Goal: Task Accomplishment & Management: Use online tool/utility

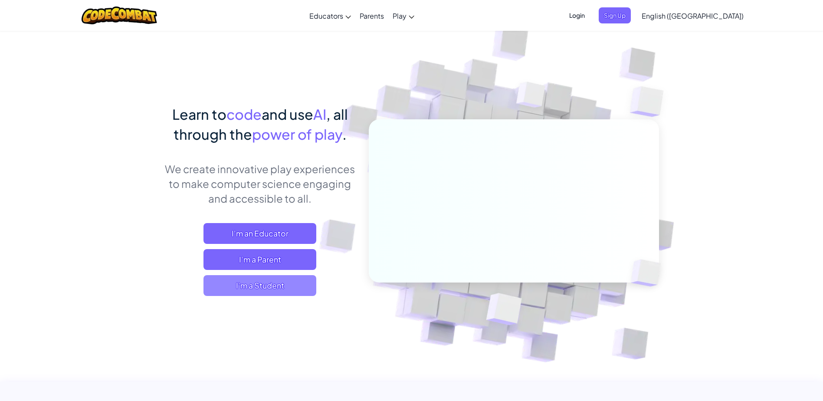
click at [278, 290] on span "I'm a Student" at bounding box center [259, 285] width 113 height 21
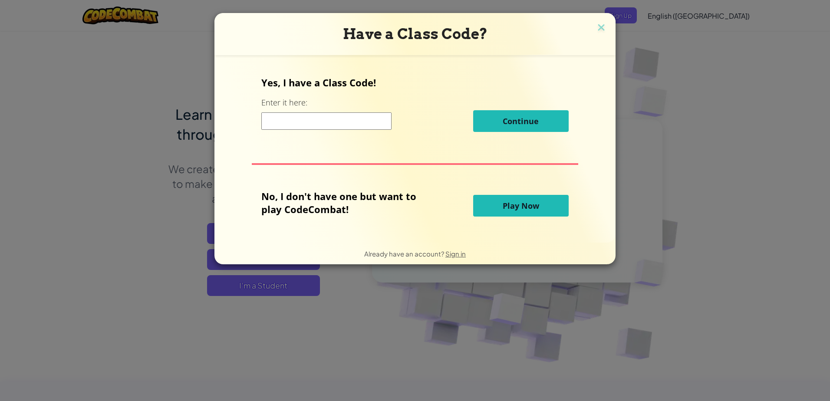
click at [535, 199] on button "Play Now" at bounding box center [520, 206] width 95 height 22
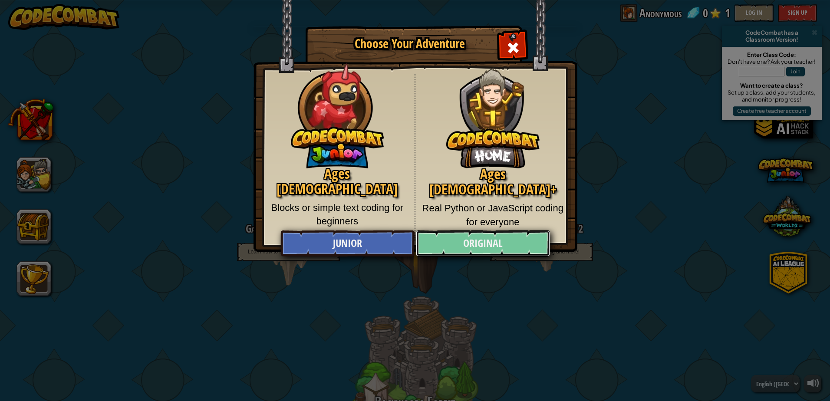
click at [514, 248] on link "Original" at bounding box center [483, 243] width 134 height 26
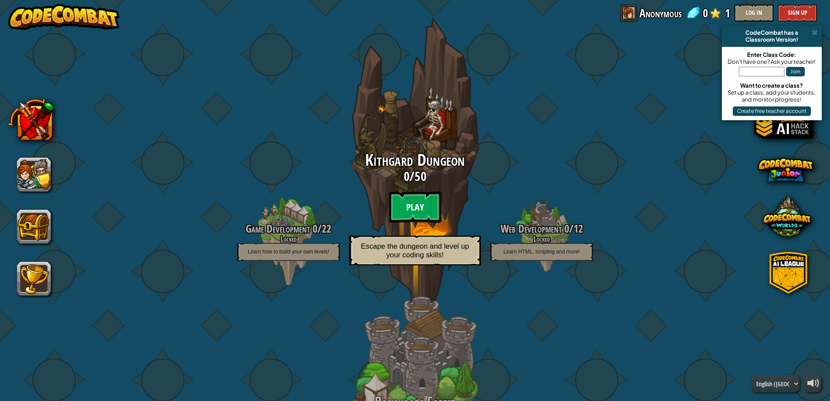
click at [423, 213] on btn "Play" at bounding box center [415, 206] width 52 height 31
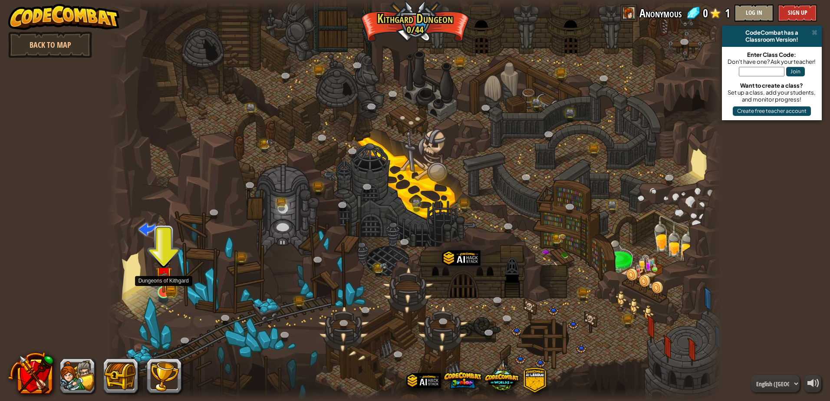
click at [169, 291] on img at bounding box center [163, 275] width 16 height 36
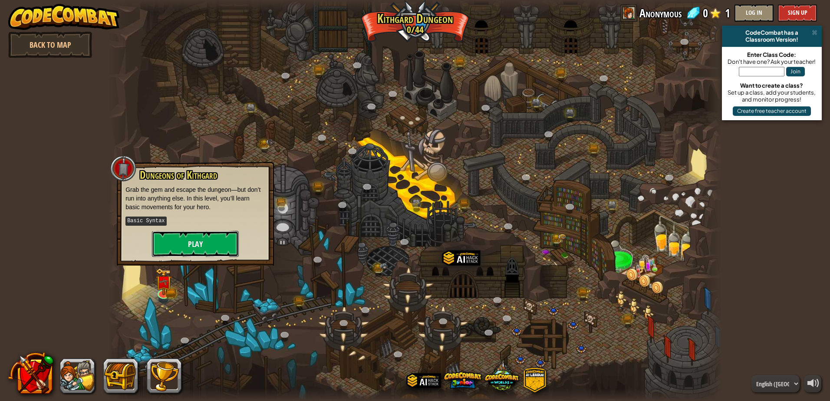
click at [187, 249] on button "Play" at bounding box center [195, 244] width 87 height 26
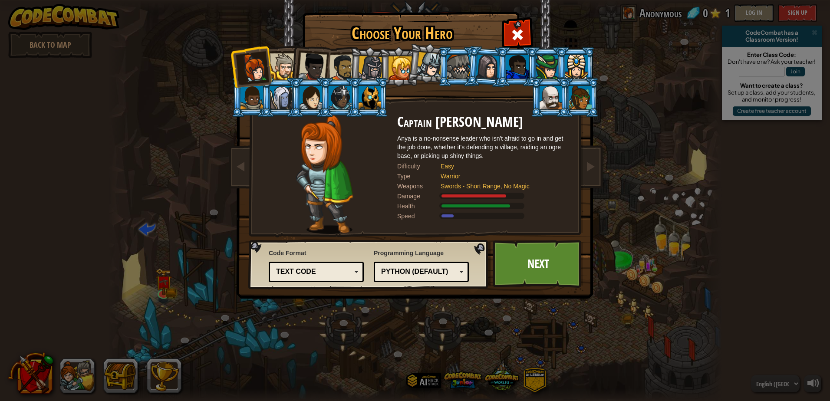
click at [463, 64] on div at bounding box center [458, 66] width 23 height 23
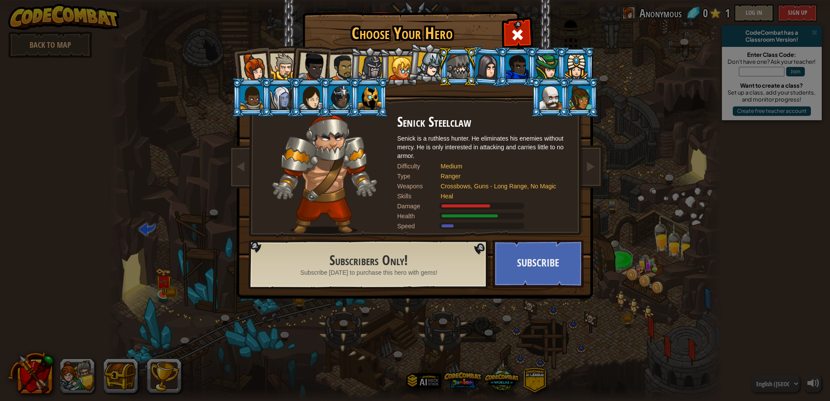
click at [377, 106] on div at bounding box center [369, 97] width 23 height 23
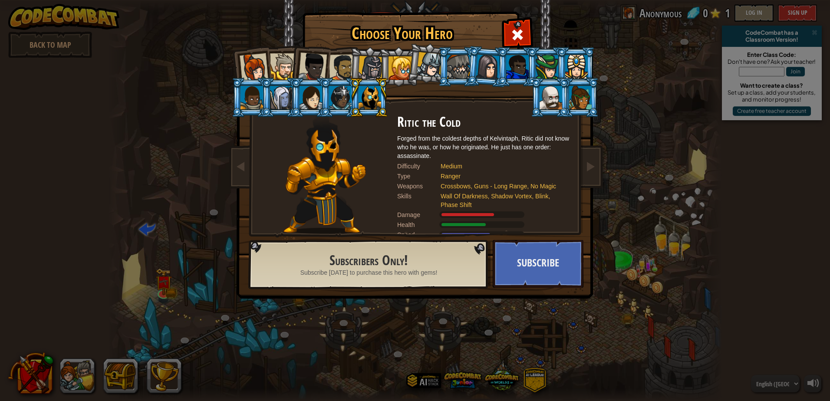
click at [560, 91] on div at bounding box center [550, 97] width 23 height 23
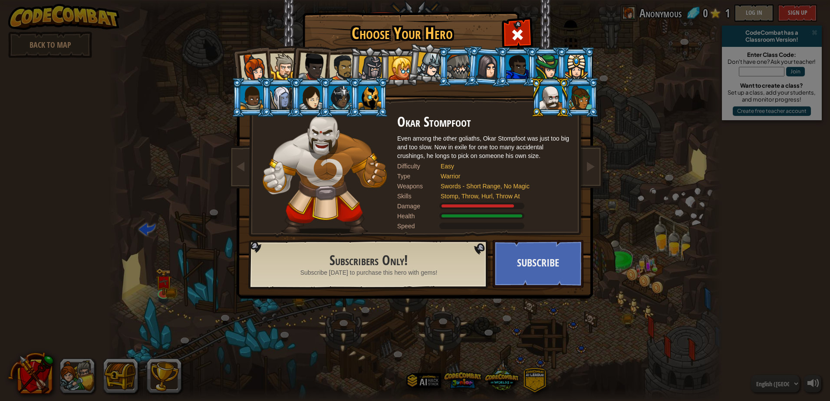
click at [377, 98] on div at bounding box center [369, 97] width 23 height 23
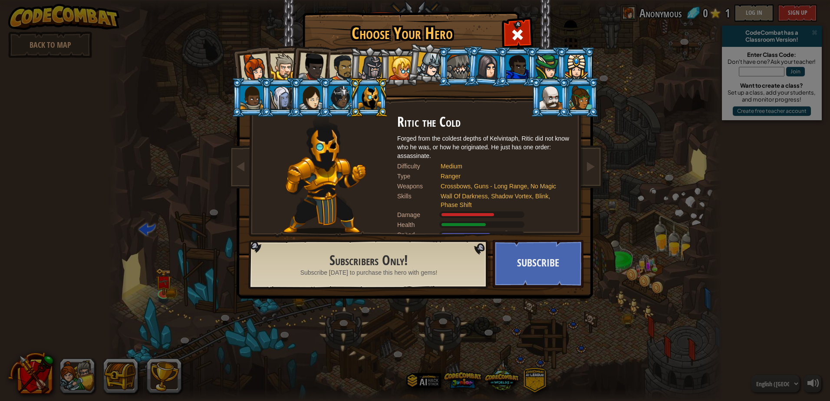
click at [430, 70] on div at bounding box center [430, 65] width 26 height 26
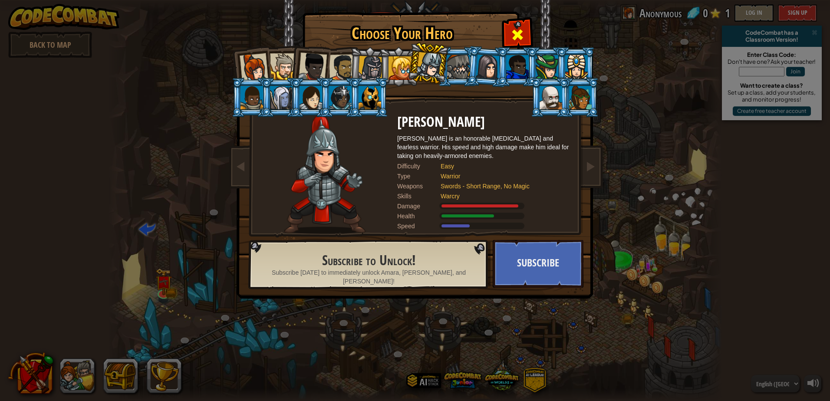
click at [519, 37] on span at bounding box center [517, 35] width 14 height 14
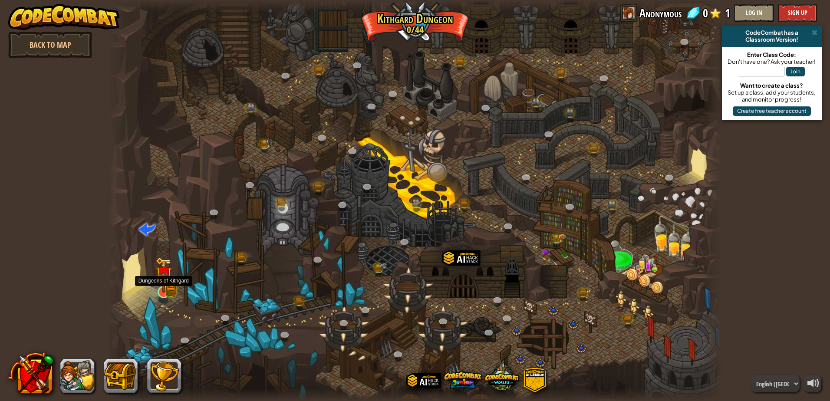
click at [169, 292] on img at bounding box center [163, 275] width 16 height 36
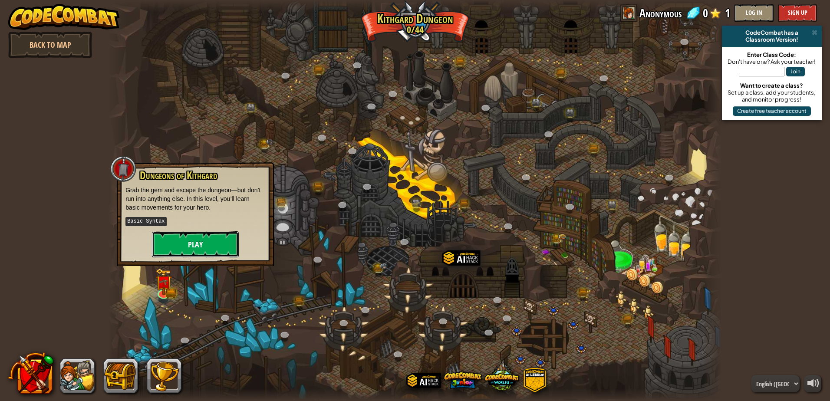
click at [176, 246] on button "Play" at bounding box center [195, 244] width 87 height 26
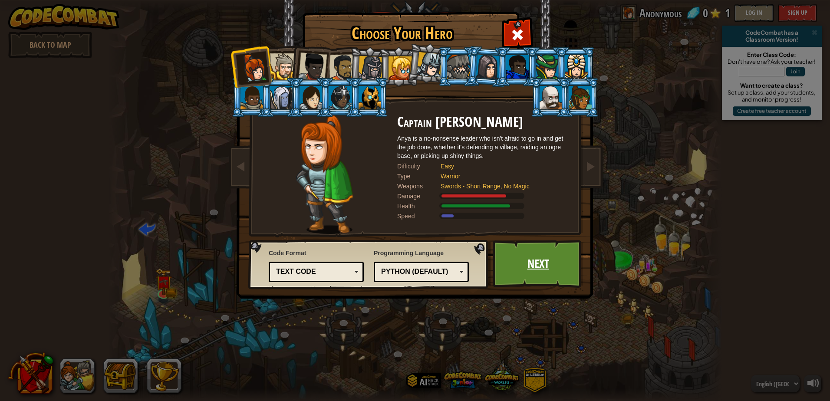
click at [545, 263] on link "Next" at bounding box center [537, 264] width 91 height 48
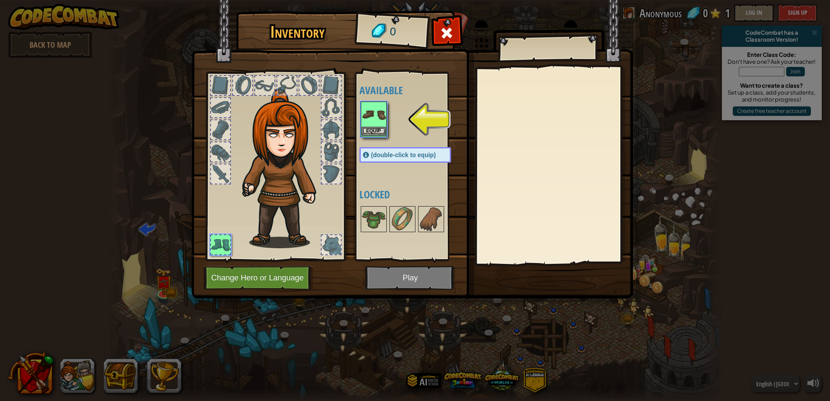
click at [371, 137] on div "Equip" at bounding box center [374, 120] width 26 height 36
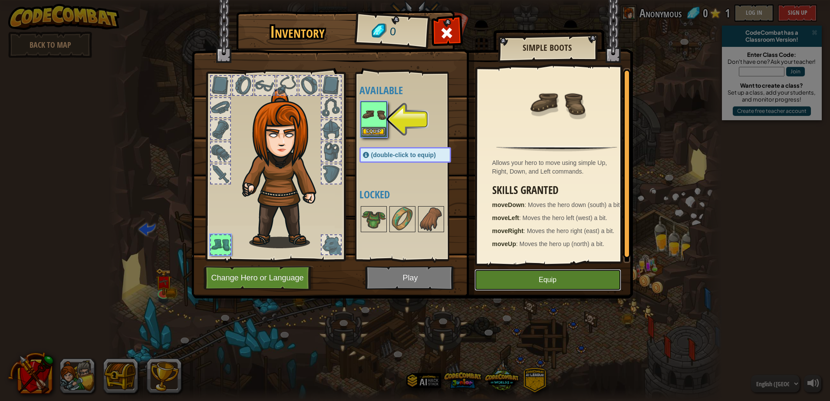
click at [568, 285] on button "Equip" at bounding box center [547, 280] width 147 height 22
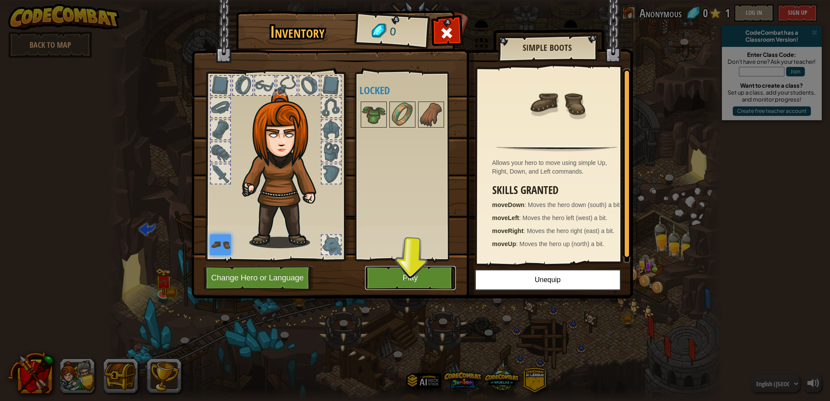
click at [427, 276] on button "Play" at bounding box center [410, 278] width 91 height 24
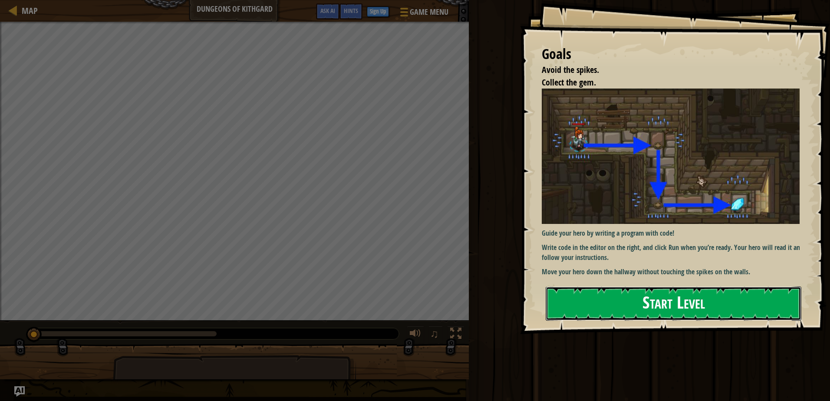
click at [640, 308] on button "Start Level" at bounding box center [673, 303] width 256 height 34
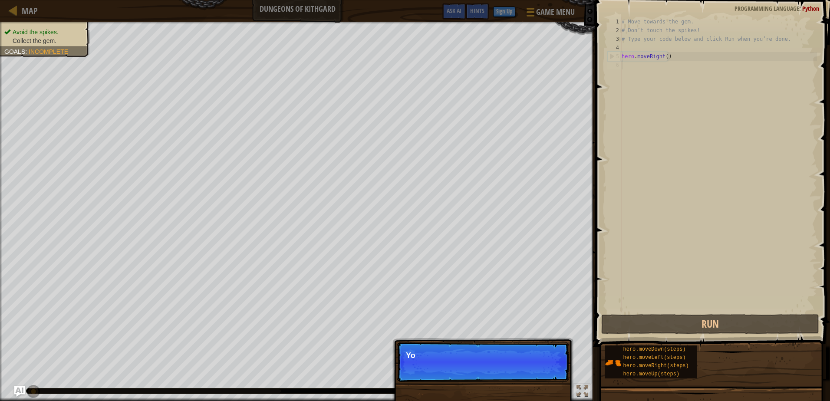
scroll to position [4, 0]
click at [552, 367] on button "Continue" at bounding box center [544, 366] width 36 height 11
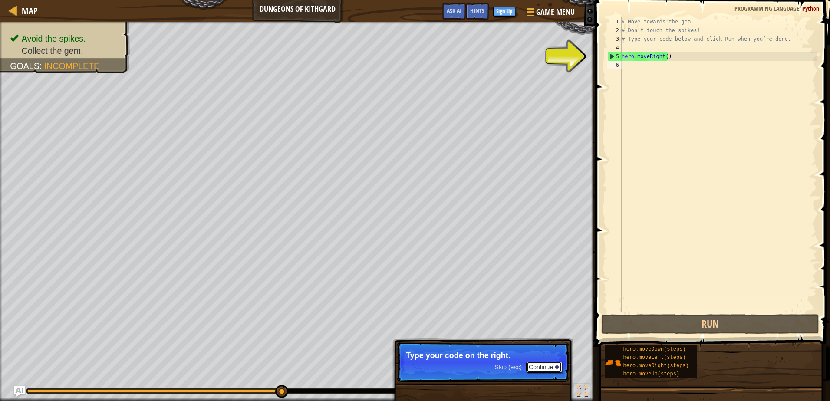
click at [531, 368] on button "Continue" at bounding box center [544, 366] width 36 height 11
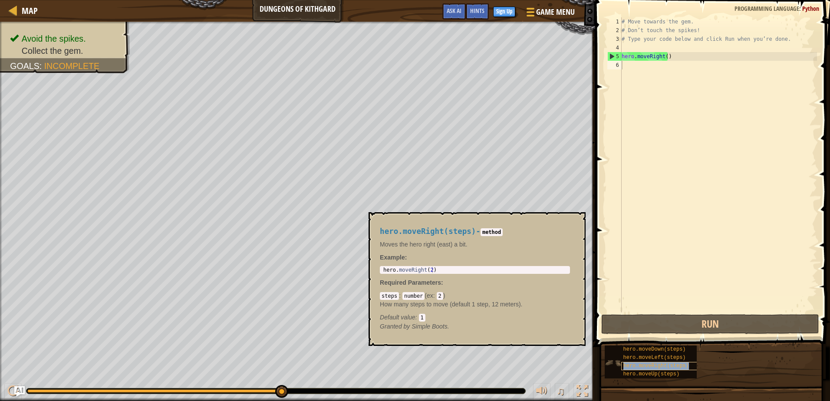
click at [650, 364] on span "hero.moveRight(steps)" at bounding box center [656, 366] width 66 height 6
click at [663, 347] on span "hero.moveDown(steps)" at bounding box center [654, 349] width 62 height 6
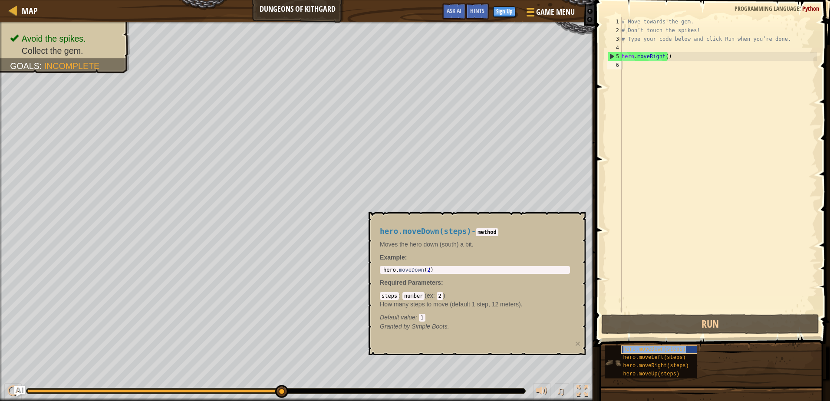
click at [663, 347] on span "hero.moveDown(steps)" at bounding box center [654, 349] width 62 height 6
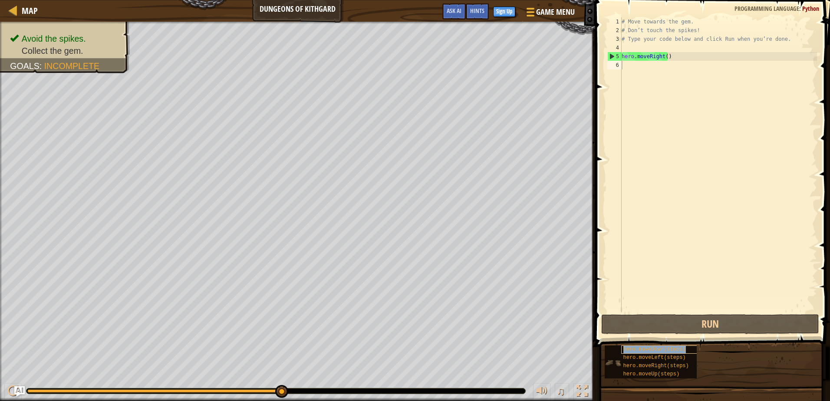
click at [663, 347] on span "hero.moveDown(steps)" at bounding box center [654, 349] width 62 height 6
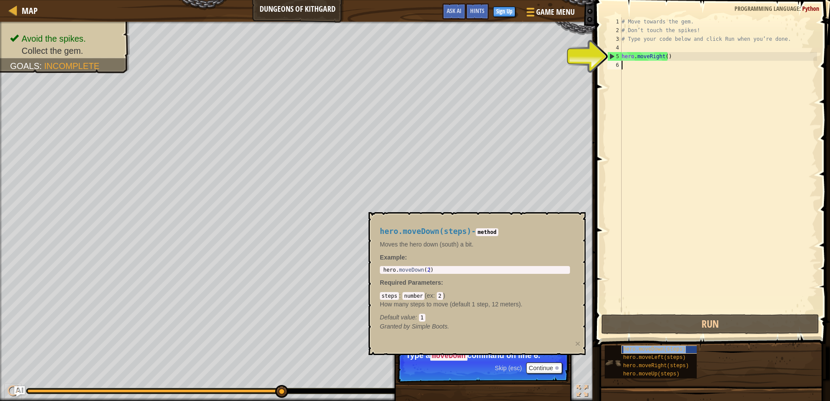
click at [663, 347] on span "hero.moveDown(steps)" at bounding box center [654, 349] width 62 height 6
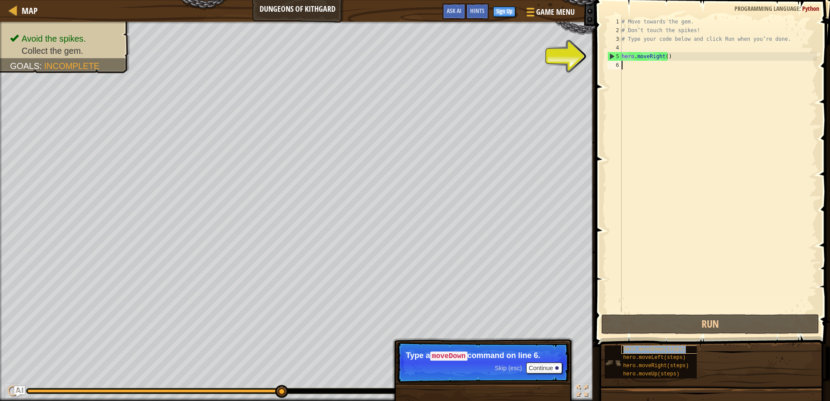
click at [663, 347] on span "hero.moveDown(steps)" at bounding box center [654, 349] width 62 height 6
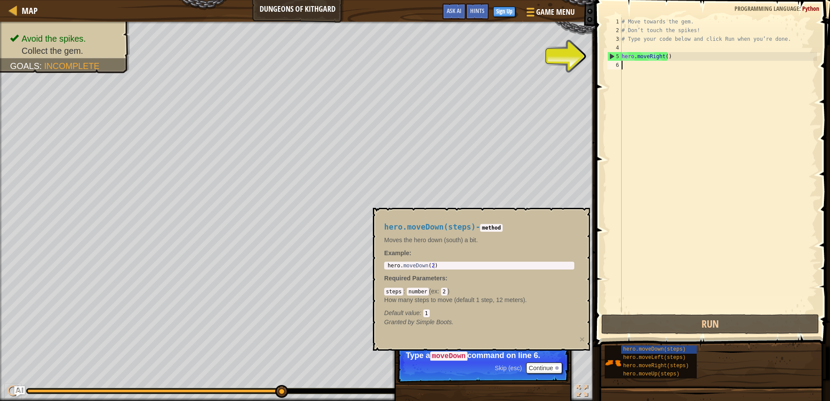
type textarea "hero.moveDown(2)"
click at [430, 266] on div "hero . moveDown ( 2 )" at bounding box center [479, 272] width 187 height 18
click at [457, 277] on p "Required Parameters :" at bounding box center [479, 278] width 190 height 9
click at [445, 265] on div "hero . moveDown ( 2 )" at bounding box center [479, 272] width 187 height 18
click at [609, 56] on div "5" at bounding box center [614, 56] width 14 height 9
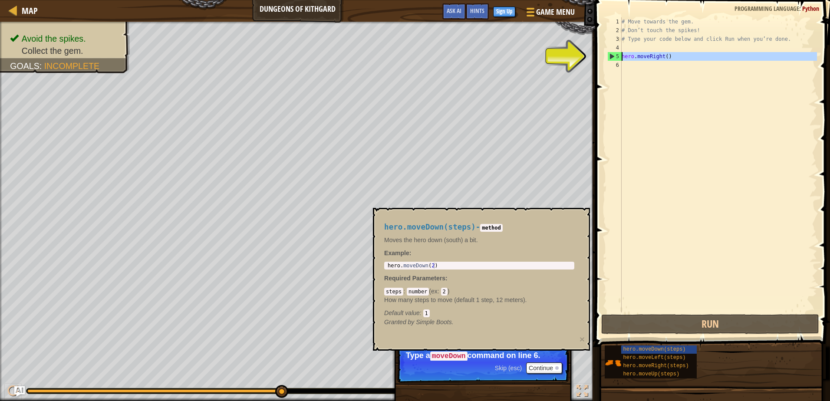
click at [611, 55] on div "5" at bounding box center [614, 56] width 14 height 9
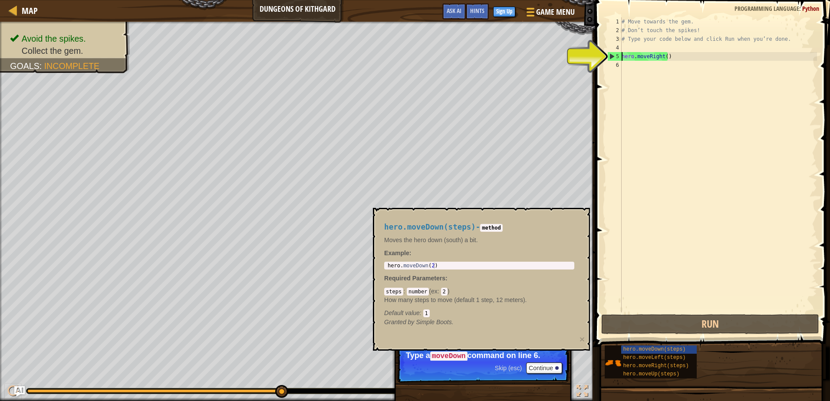
click at [615, 56] on div "5" at bounding box center [614, 56] width 14 height 9
type textarea "hero.moveRight()"
click at [636, 63] on div "# Move towards the gem. # Don’t touch the spikes! # Type your code below and cl…" at bounding box center [718, 173] width 197 height 312
click at [679, 302] on div "# Move towards the gem. # Don’t touch the spikes! # Type your code below and cl…" at bounding box center [718, 173] width 197 height 312
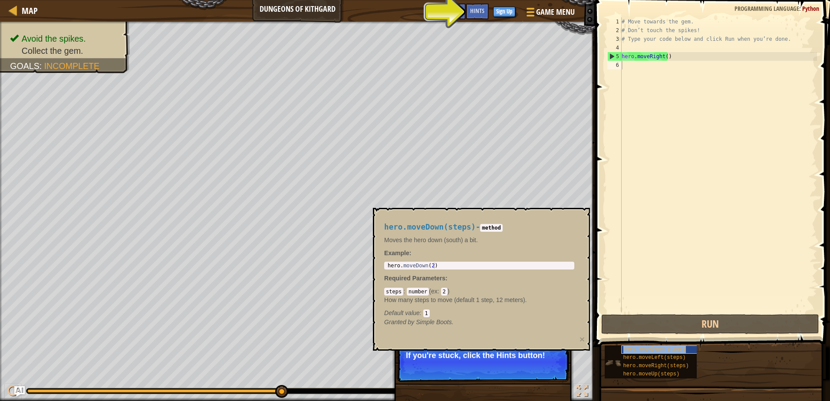
click at [641, 349] on span "hero.moveDown(steps)" at bounding box center [654, 349] width 62 height 6
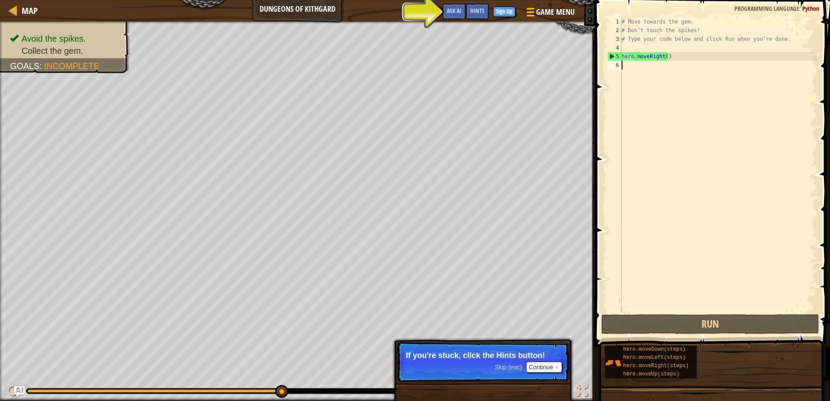
click at [624, 68] on div "# Move towards the gem. # Don’t touch the spikes! # Type your code below and cl…" at bounding box center [718, 173] width 197 height 312
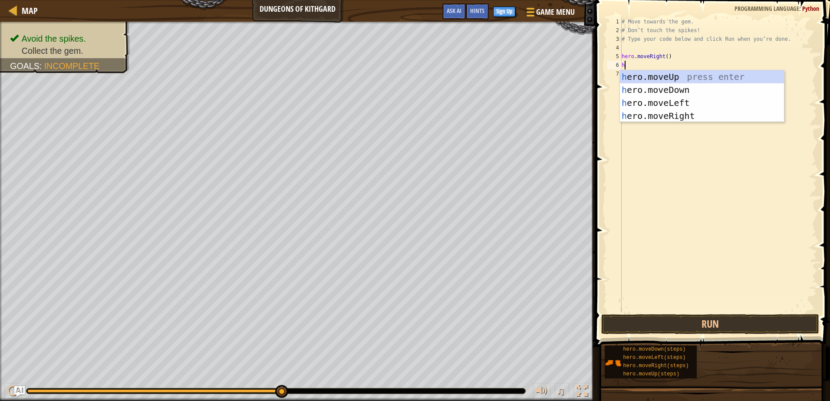
type textarea "he"
click at [685, 85] on div "he ro.moveUp press enter he ro.moveDown press enter he ro.moveLeft press enter …" at bounding box center [702, 109] width 164 height 78
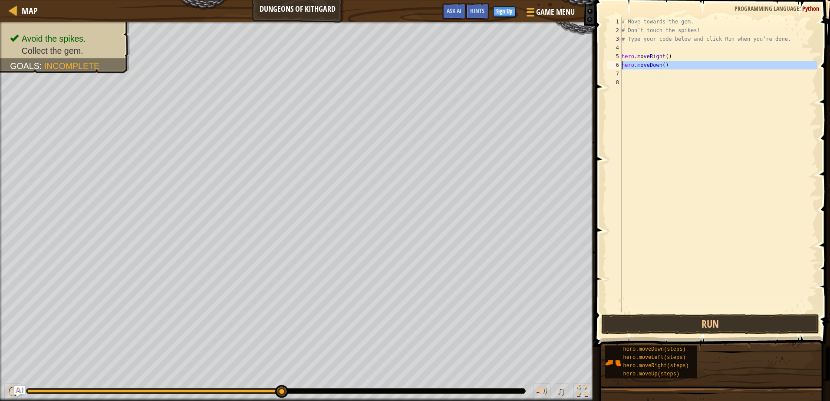
click at [619, 63] on div "6" at bounding box center [614, 65] width 14 height 9
type textarea "hero.moveDown()"
click at [635, 66] on div "# Move towards the gem. # Don’t touch the spikes! # Type your code below and cl…" at bounding box center [718, 173] width 197 height 312
click at [647, 66] on div "# Move towards the gem. # Don’t touch the spikes! # Type your code below and cl…" at bounding box center [718, 173] width 197 height 312
click at [685, 73] on div "# Move towards the gem. # Don’t touch the spikes! # Type your code below and cl…" at bounding box center [718, 173] width 197 height 312
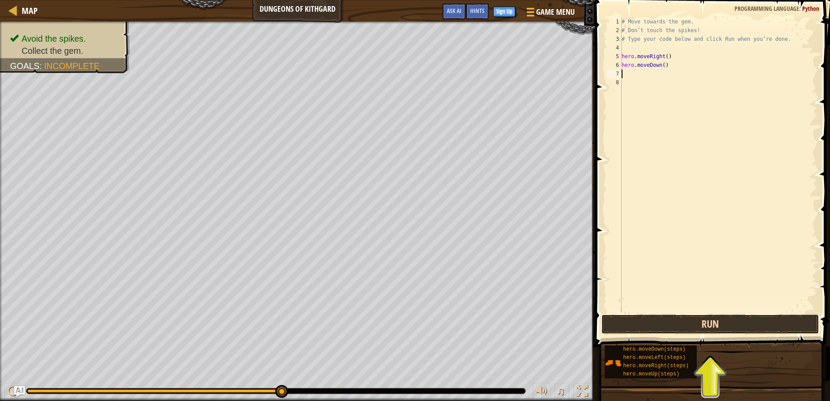
click at [726, 324] on button "Run" at bounding box center [709, 324] width 217 height 20
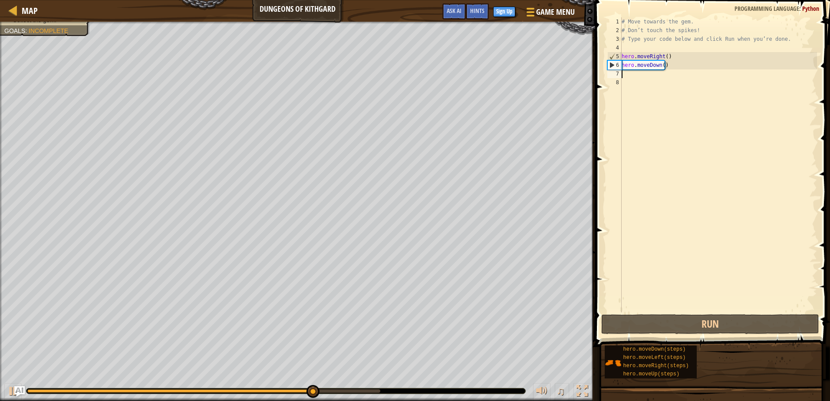
type textarea "h"
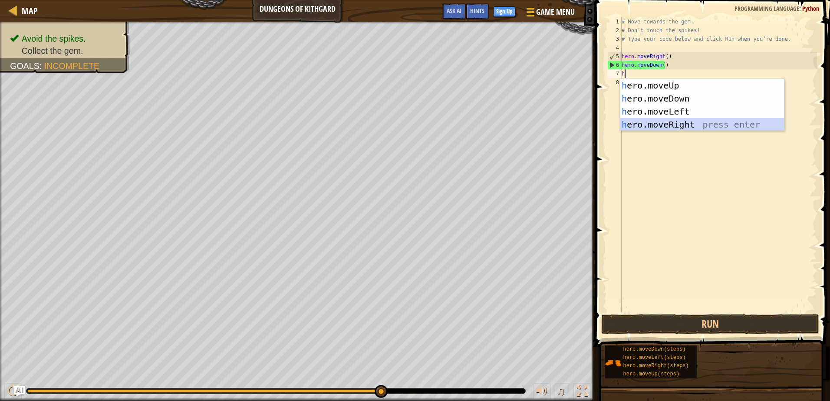
click at [709, 119] on div "h ero.moveUp press enter h ero.moveDown press enter h ero.moveLeft press enter …" at bounding box center [702, 118] width 164 height 78
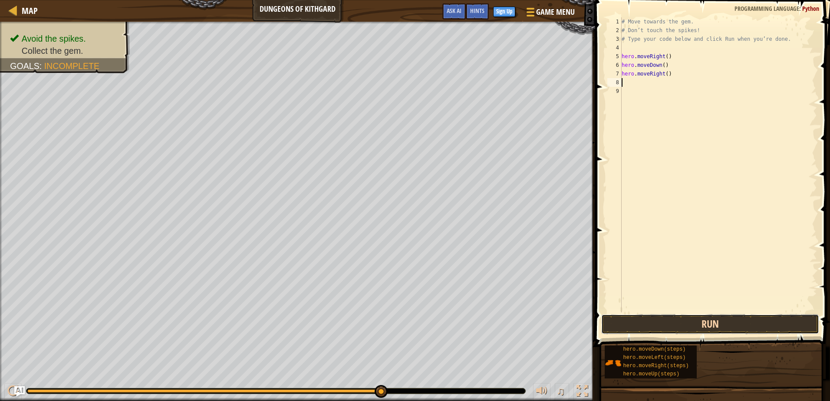
click at [723, 325] on button "Run" at bounding box center [709, 324] width 217 height 20
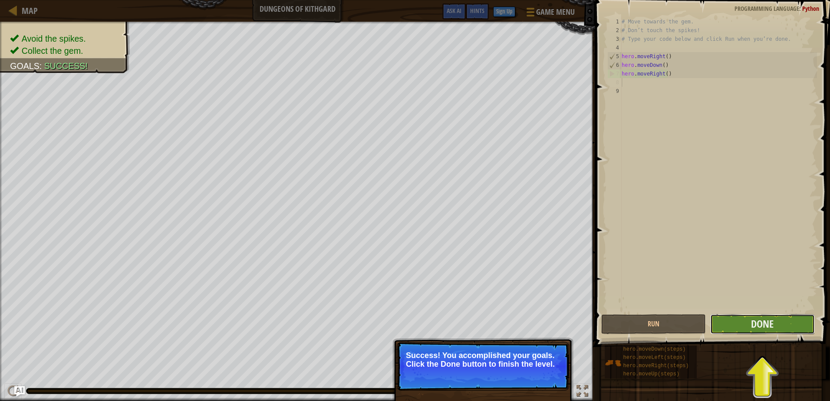
click at [775, 318] on button "Done" at bounding box center [762, 324] width 105 height 20
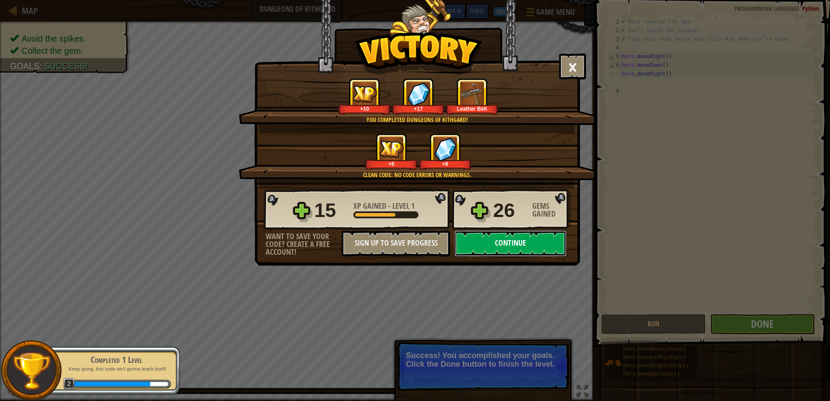
click at [484, 243] on button "Continue" at bounding box center [510, 243] width 112 height 26
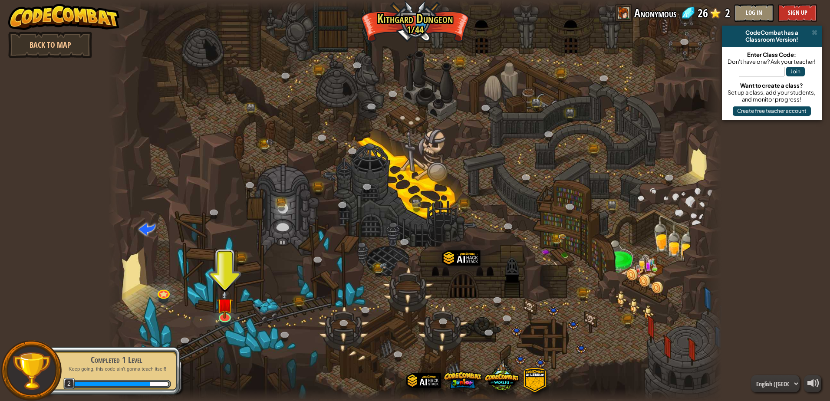
click at [625, 12] on span at bounding box center [623, 12] width 17 height 17
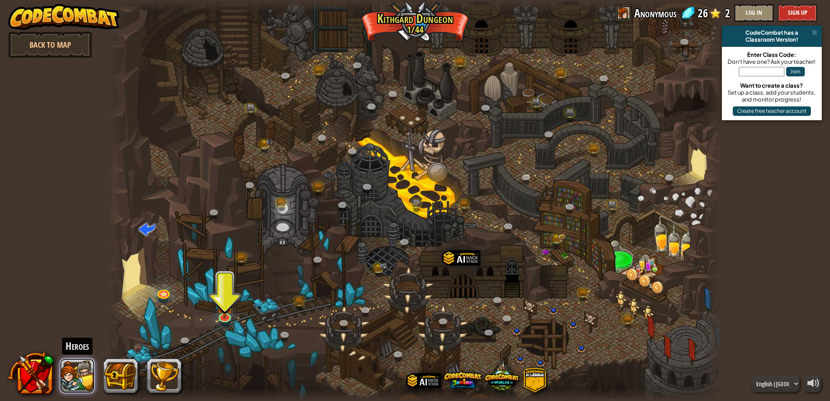
click at [74, 373] on button at bounding box center [77, 375] width 35 height 35
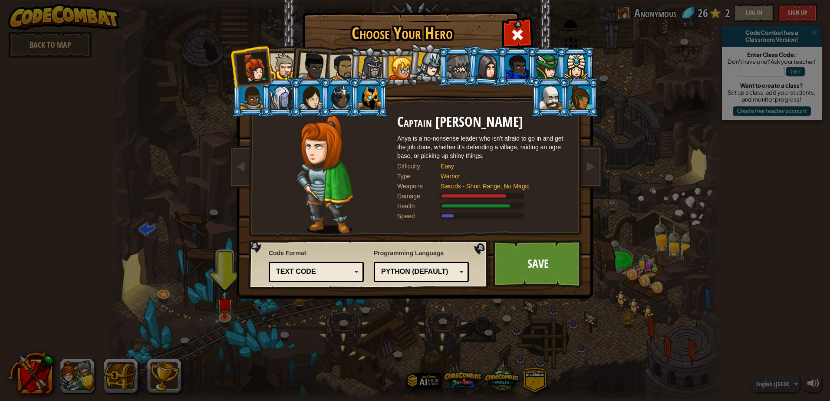
click at [289, 58] on div at bounding box center [283, 66] width 26 height 26
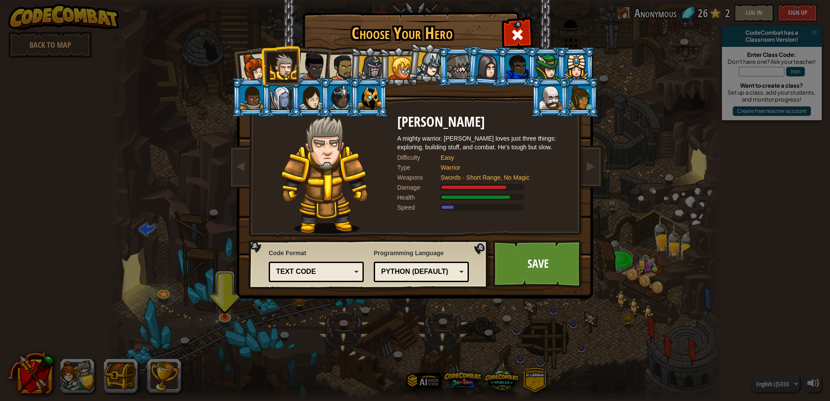
click at [240, 67] on li at bounding box center [251, 66] width 43 height 43
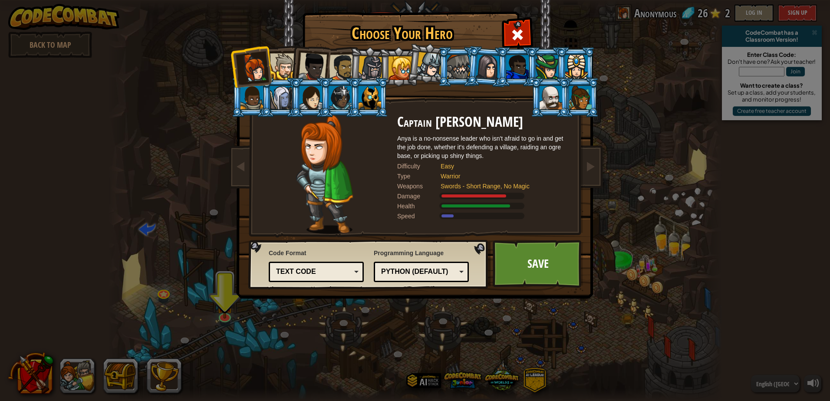
click at [283, 66] on div at bounding box center [283, 66] width 26 height 26
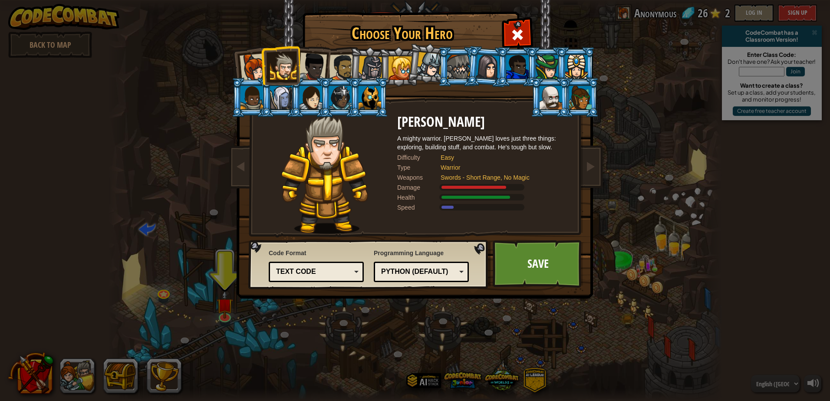
click at [260, 66] on div at bounding box center [254, 67] width 29 height 29
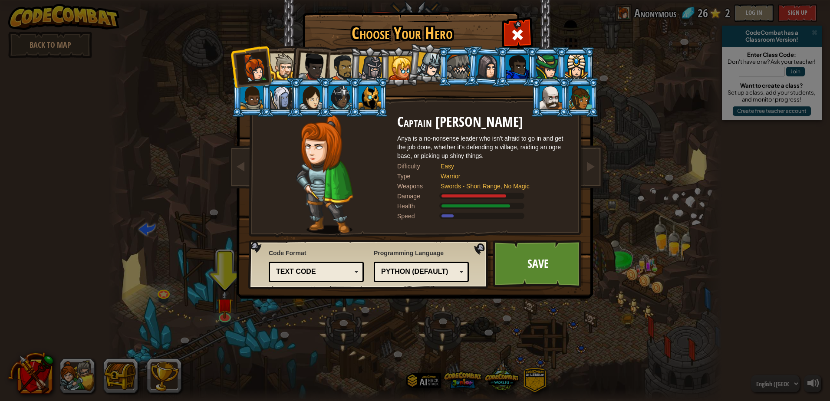
click at [287, 65] on div at bounding box center [283, 66] width 26 height 26
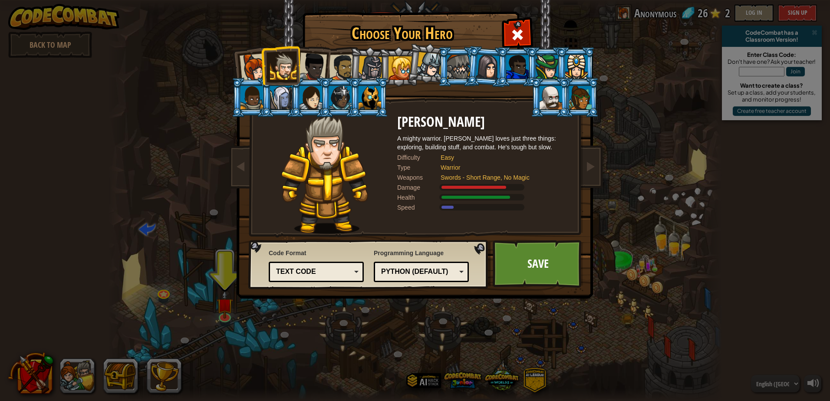
click at [308, 64] on div at bounding box center [312, 67] width 29 height 29
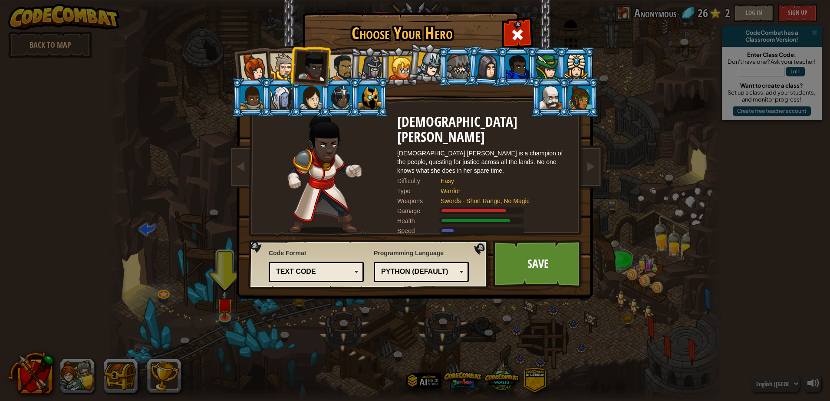
click at [345, 56] on div at bounding box center [342, 67] width 27 height 27
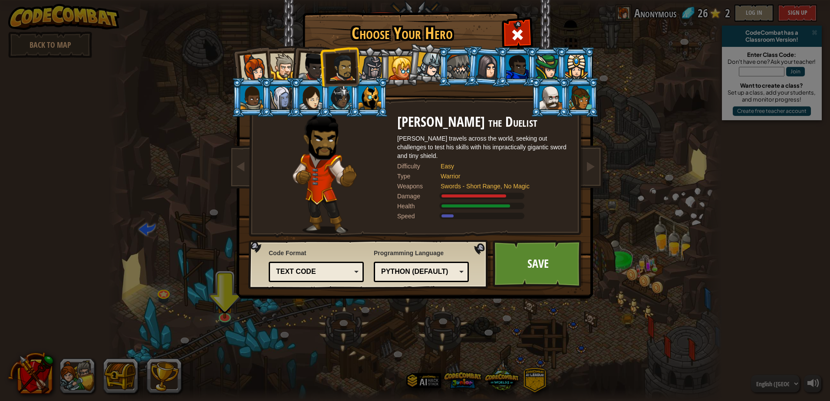
click at [374, 72] on div at bounding box center [370, 68] width 25 height 25
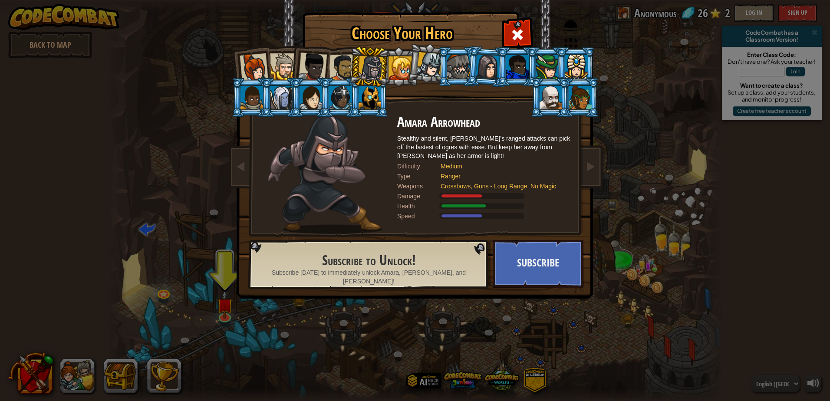
click at [393, 73] on div at bounding box center [399, 67] width 23 height 23
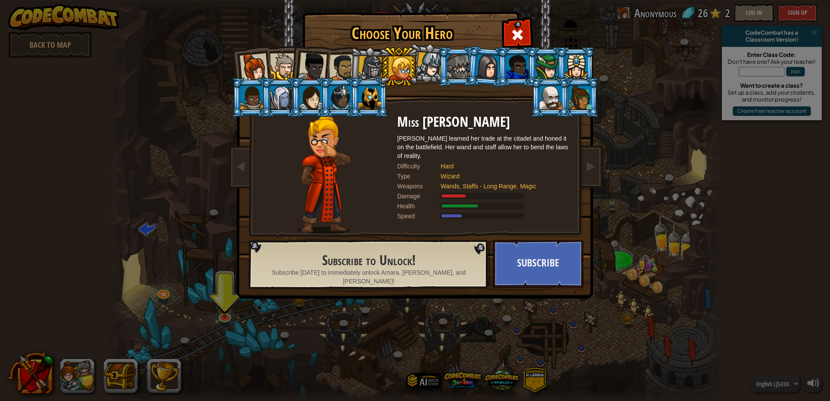
click at [422, 69] on div at bounding box center [430, 65] width 26 height 26
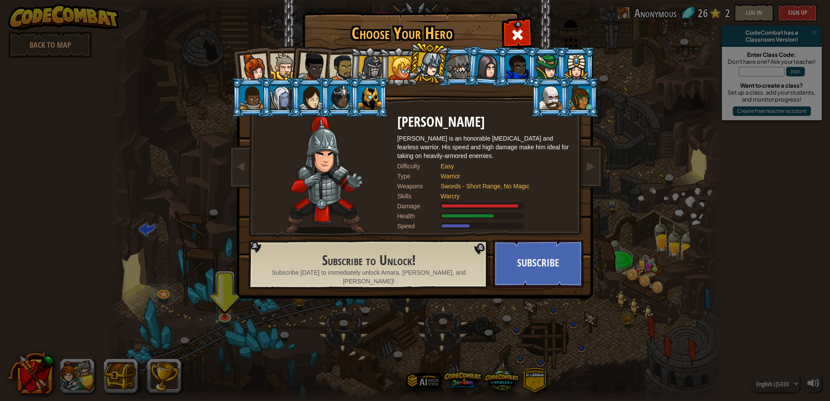
click at [255, 69] on div at bounding box center [254, 67] width 29 height 29
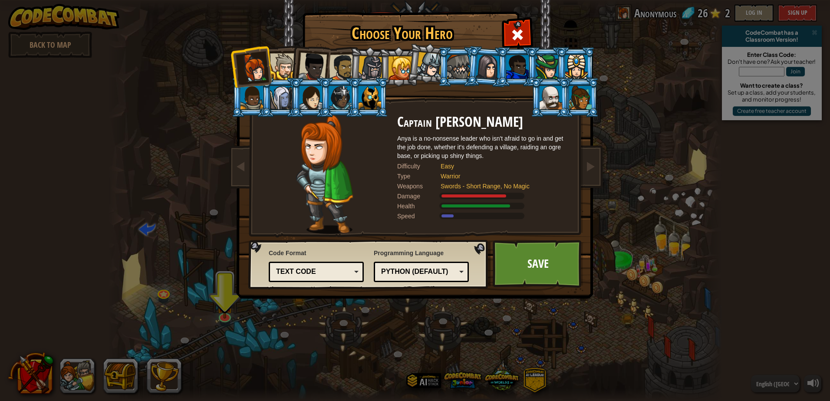
click at [283, 67] on div at bounding box center [283, 66] width 26 height 26
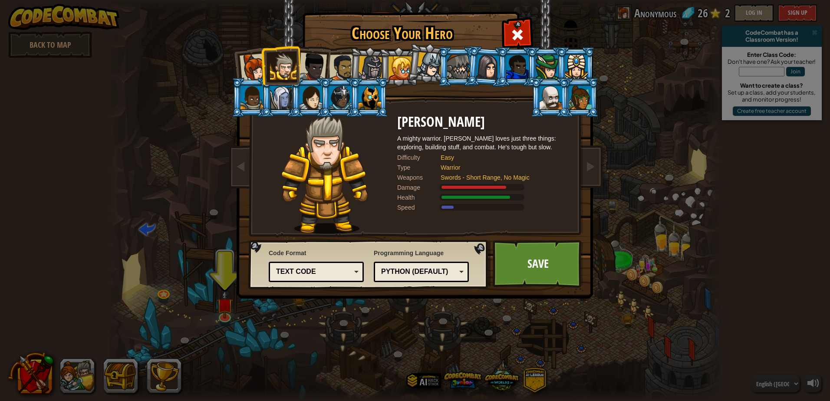
click at [293, 66] on div at bounding box center [283, 66] width 26 height 26
click at [325, 62] on div at bounding box center [312, 67] width 29 height 29
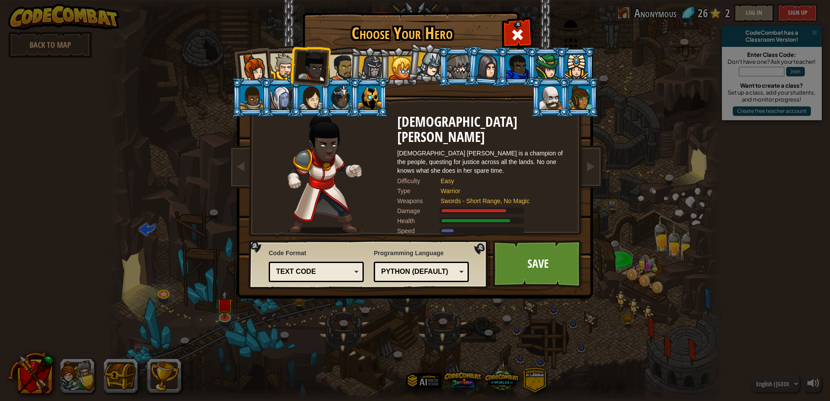
click at [339, 62] on div at bounding box center [342, 67] width 27 height 27
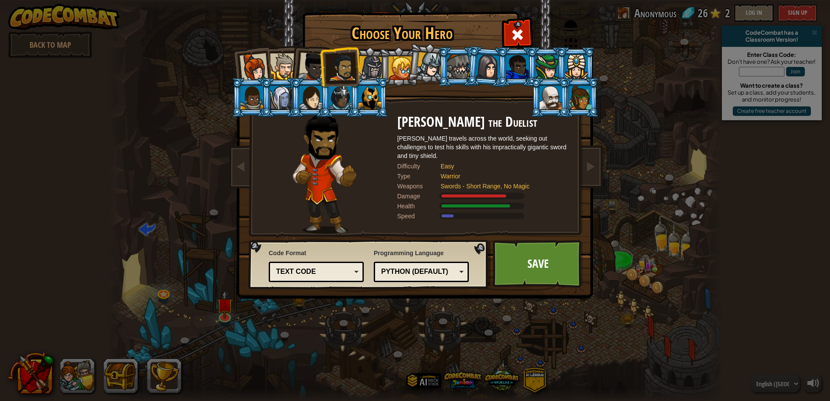
click at [377, 62] on div at bounding box center [370, 68] width 25 height 25
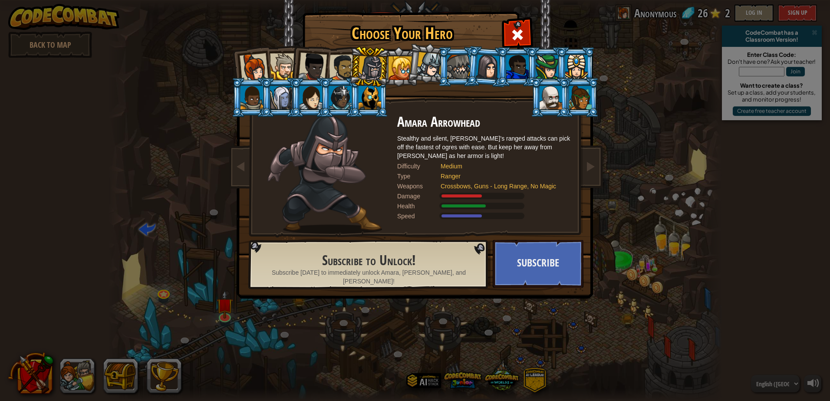
click at [355, 68] on li at bounding box center [368, 67] width 41 height 42
click at [358, 69] on li at bounding box center [368, 67] width 41 height 42
click at [348, 70] on div at bounding box center [342, 67] width 27 height 27
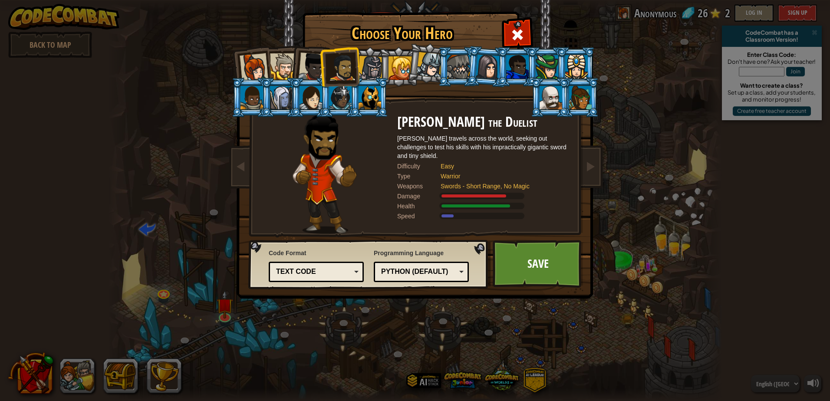
click at [309, 75] on div at bounding box center [312, 67] width 29 height 29
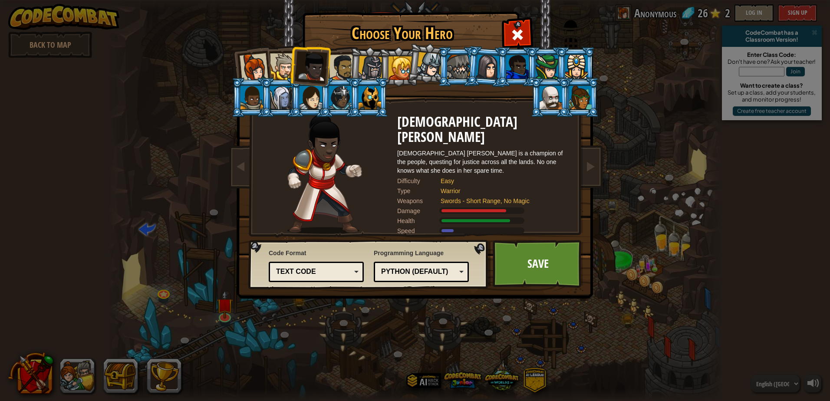
click at [386, 100] on li at bounding box center [368, 97] width 39 height 39
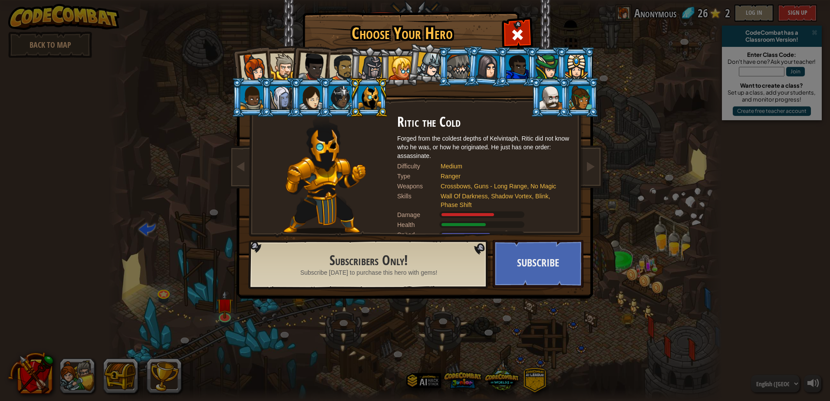
click at [567, 93] on li at bounding box center [549, 97] width 39 height 39
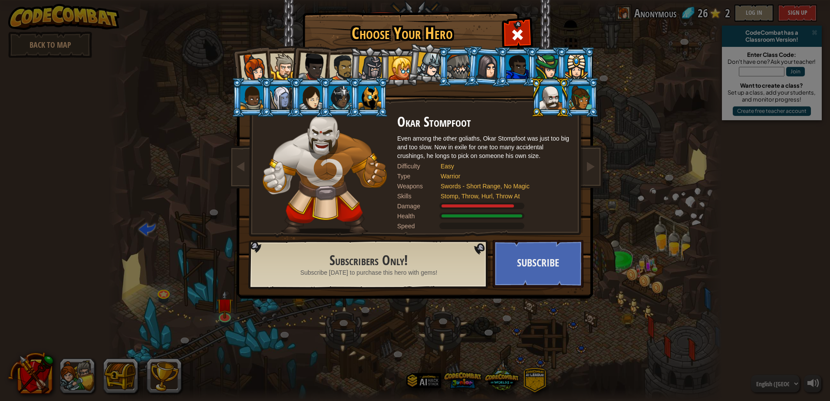
click at [573, 94] on div at bounding box center [580, 97] width 23 height 23
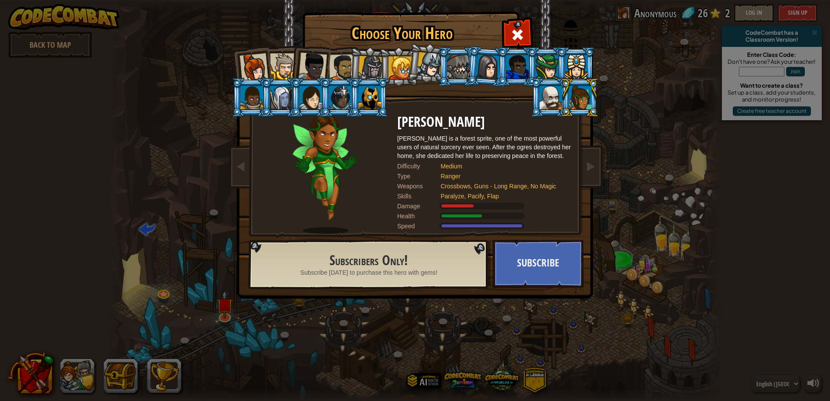
click at [572, 76] on div at bounding box center [576, 66] width 23 height 23
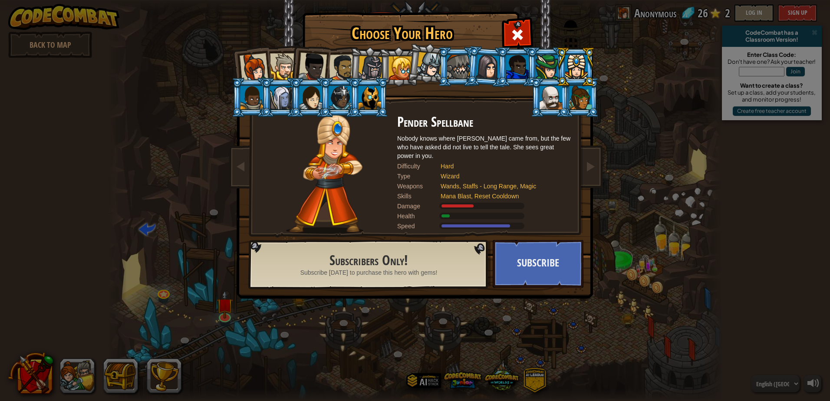
click at [550, 70] on div at bounding box center [546, 66] width 23 height 23
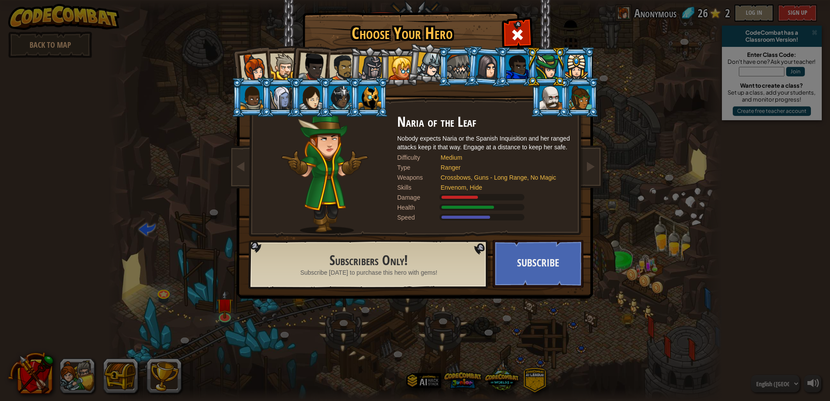
click at [525, 64] on div at bounding box center [517, 66] width 23 height 23
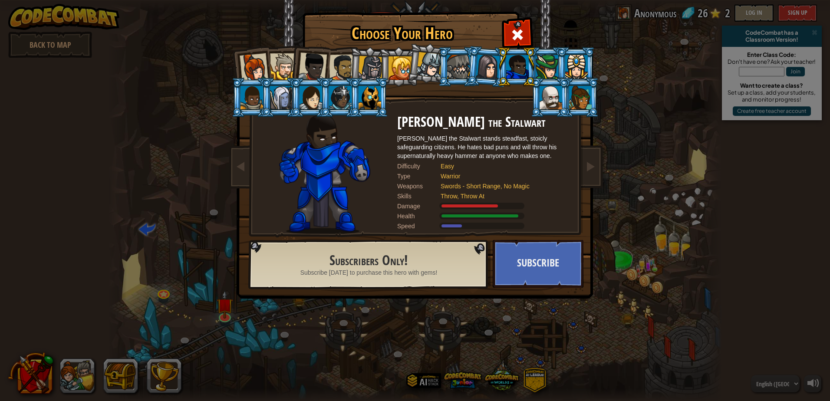
click at [488, 64] on div at bounding box center [488, 66] width 24 height 25
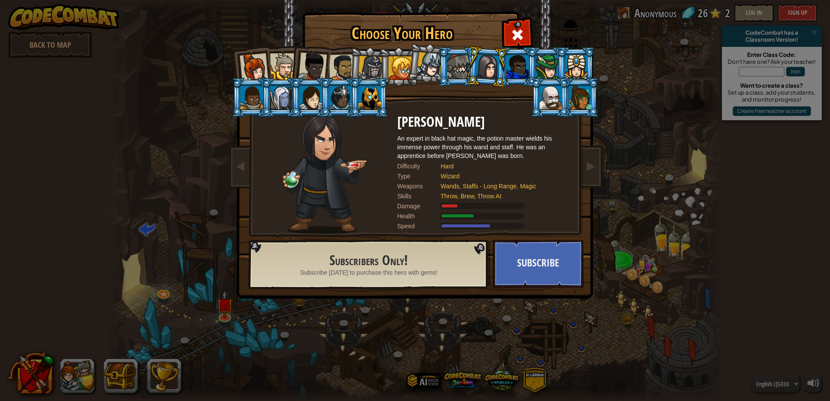
click at [489, 73] on div at bounding box center [488, 66] width 24 height 25
click at [490, 72] on div at bounding box center [488, 66] width 24 height 25
click at [505, 70] on li at bounding box center [487, 67] width 42 height 42
click at [511, 70] on div at bounding box center [517, 66] width 23 height 23
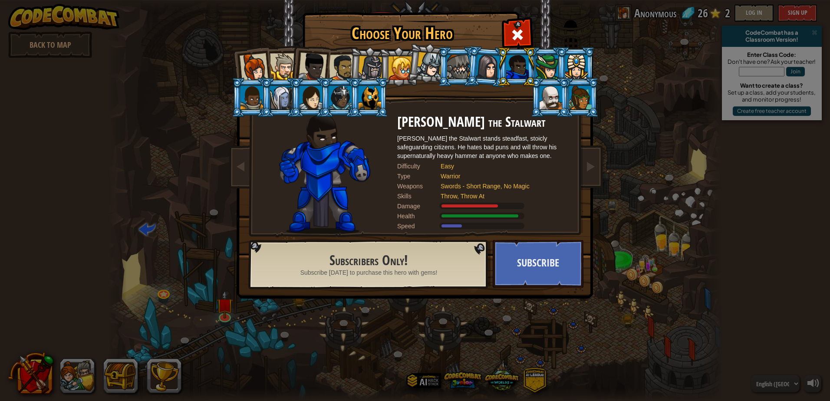
click at [464, 62] on div at bounding box center [458, 66] width 23 height 23
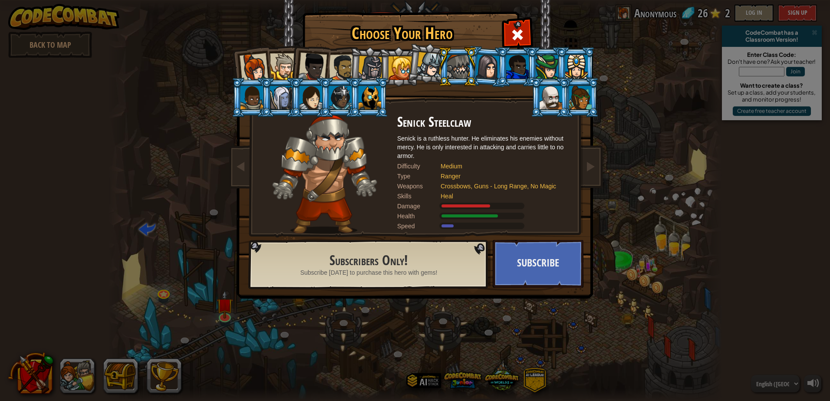
drag, startPoint x: 406, startPoint y: 62, endPoint x: 413, endPoint y: 61, distance: 7.0
click at [406, 61] on div at bounding box center [399, 67] width 23 height 23
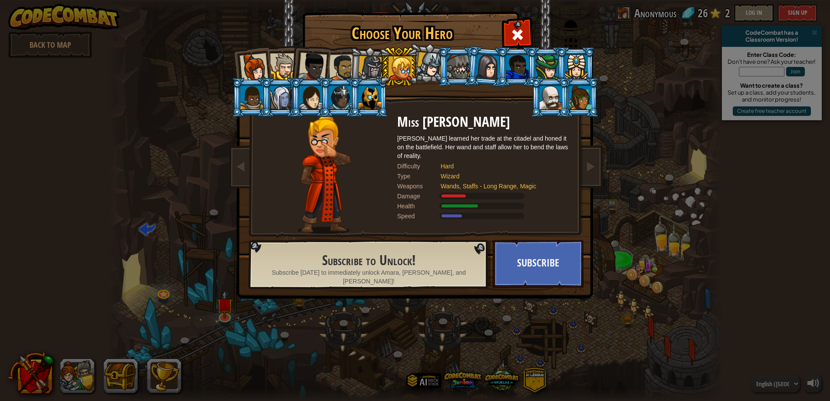
click at [434, 60] on div at bounding box center [430, 65] width 26 height 26
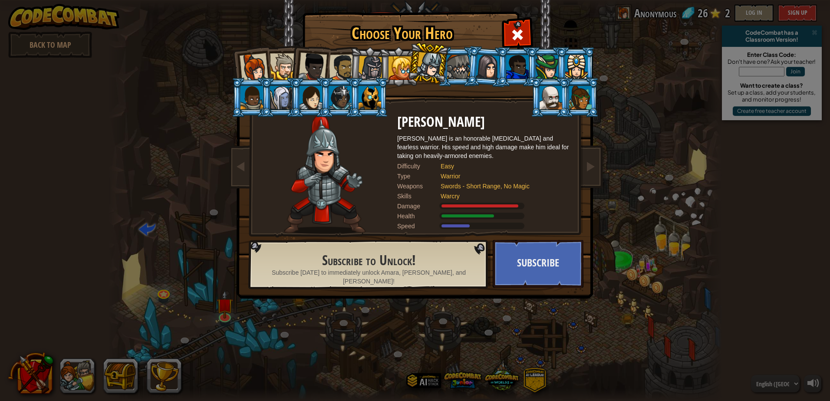
click at [402, 67] on div at bounding box center [399, 67] width 23 height 23
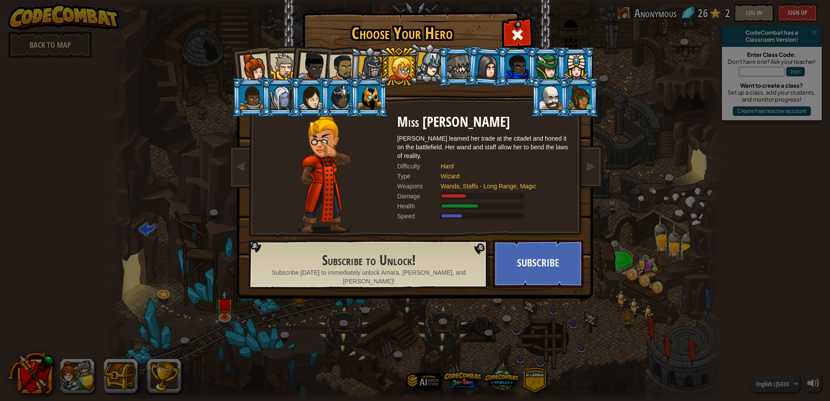
click at [371, 102] on div at bounding box center [369, 97] width 23 height 23
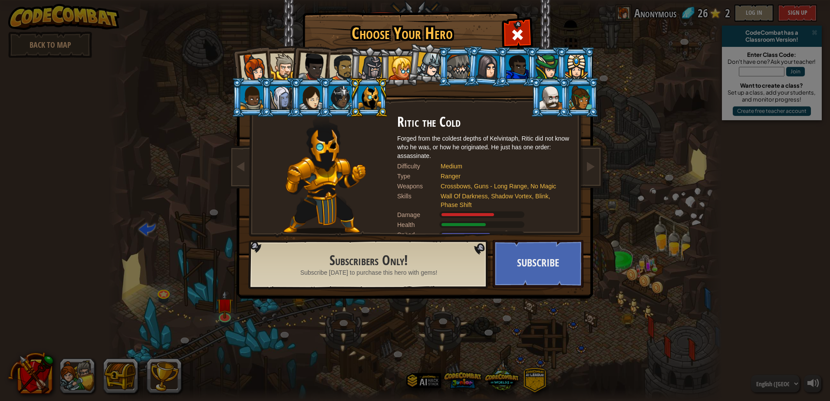
click at [334, 101] on div at bounding box center [340, 97] width 23 height 23
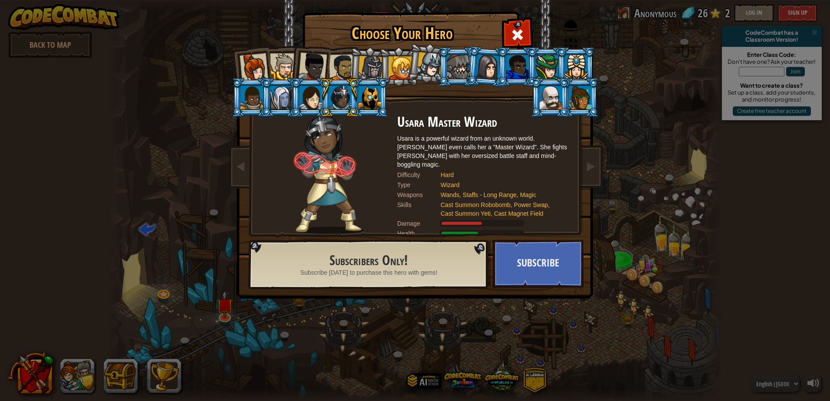
click at [318, 99] on div at bounding box center [310, 97] width 23 height 23
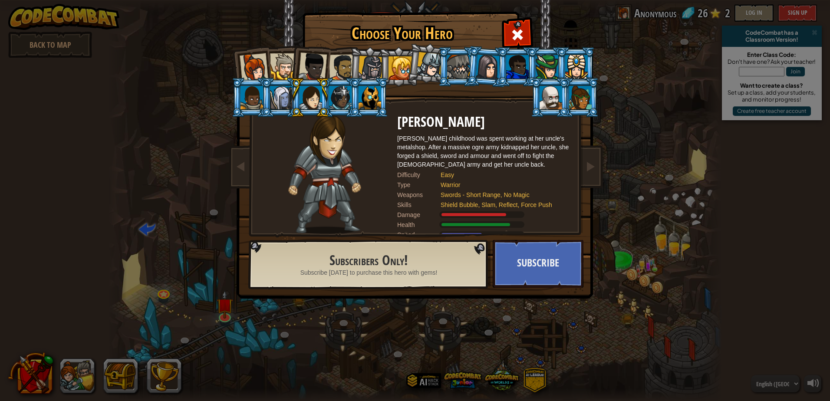
click at [286, 95] on div at bounding box center [281, 97] width 23 height 23
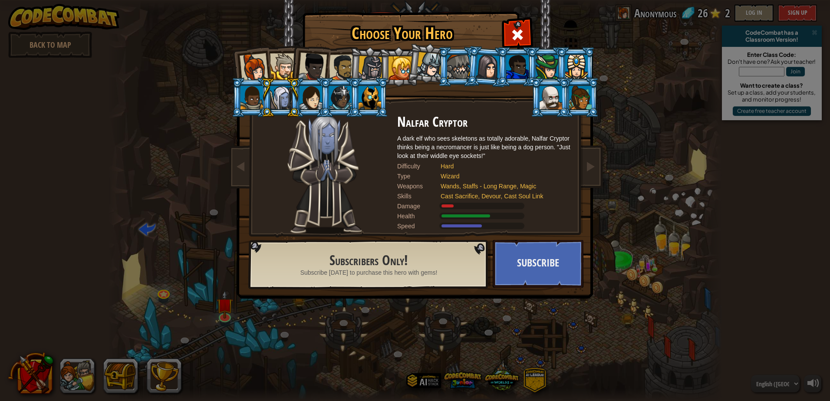
click at [246, 92] on div at bounding box center [251, 97] width 23 height 23
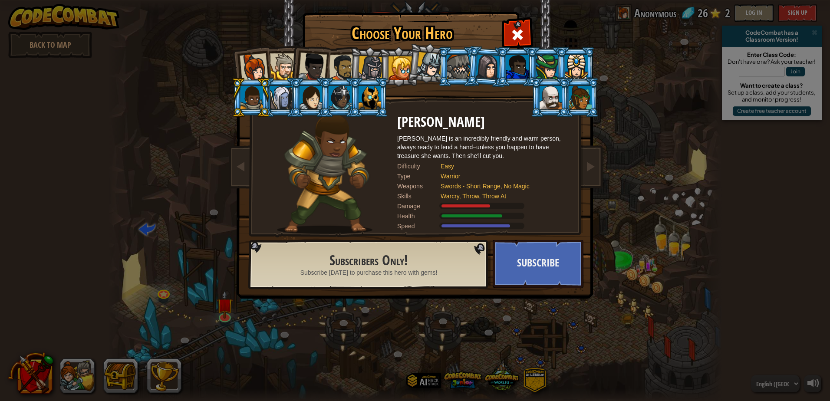
click at [315, 58] on div at bounding box center [312, 67] width 29 height 29
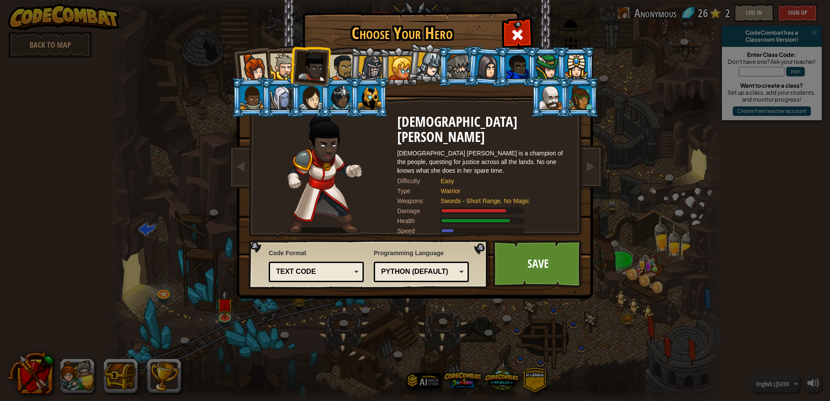
click at [288, 58] on div at bounding box center [283, 66] width 26 height 26
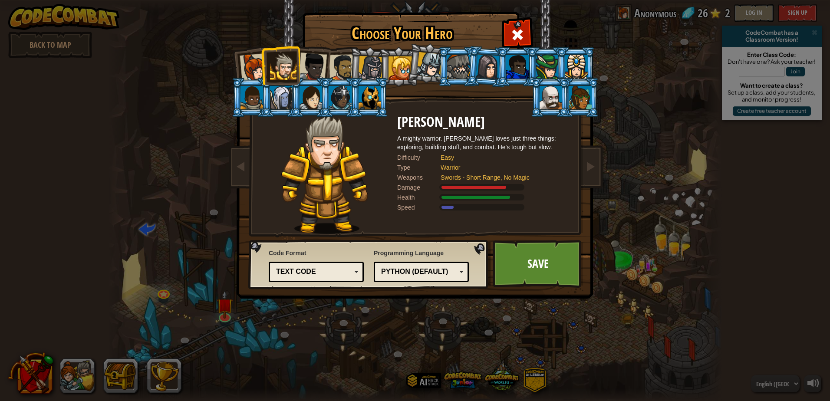
click at [313, 66] on div at bounding box center [312, 67] width 29 height 29
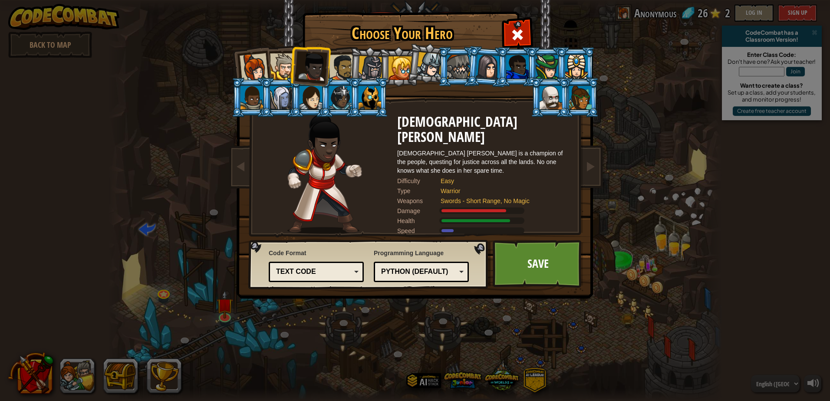
click at [341, 62] on div at bounding box center [342, 67] width 27 height 27
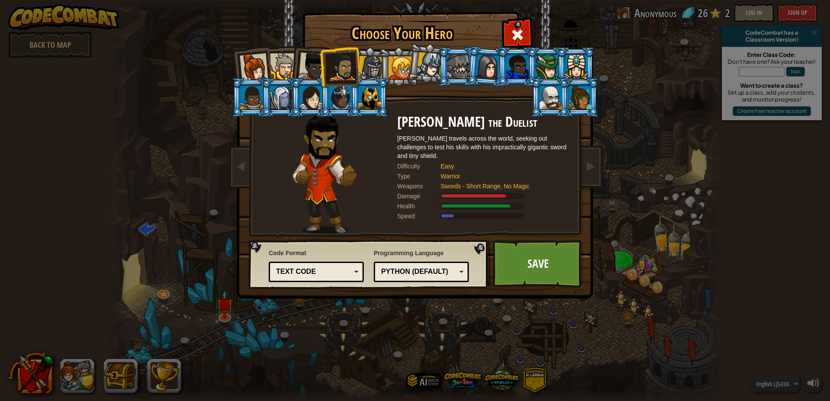
click at [313, 73] on div at bounding box center [312, 67] width 29 height 29
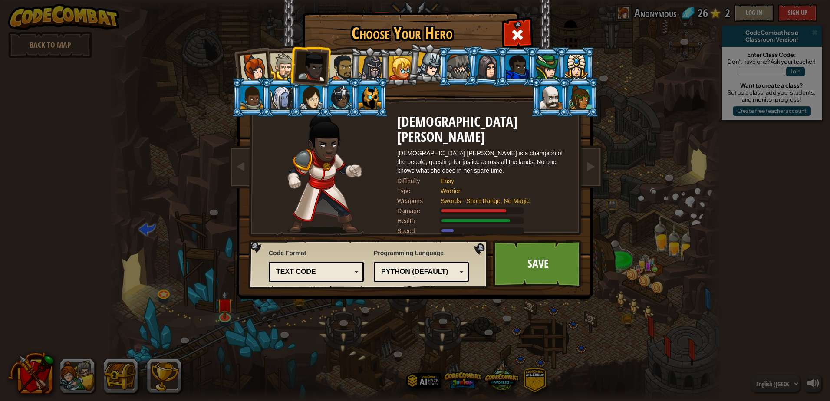
click at [286, 70] on div at bounding box center [283, 66] width 26 height 26
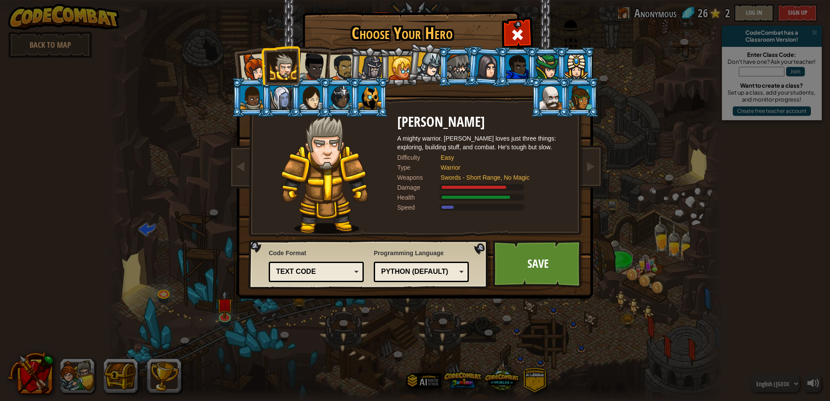
click at [256, 74] on div at bounding box center [254, 67] width 29 height 29
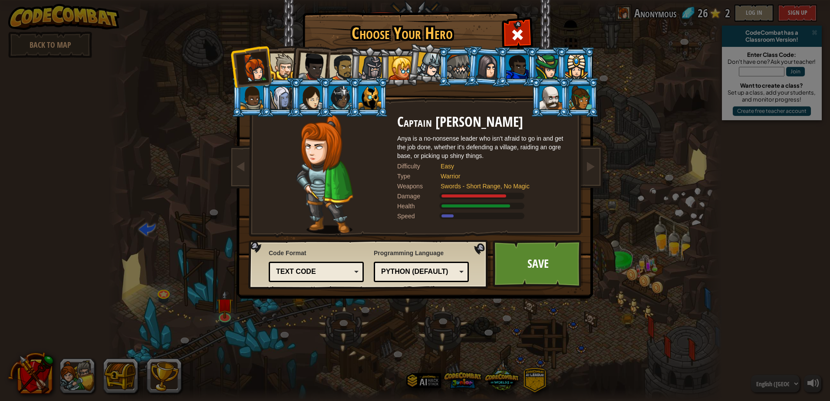
click at [291, 69] on li at bounding box center [310, 65] width 43 height 43
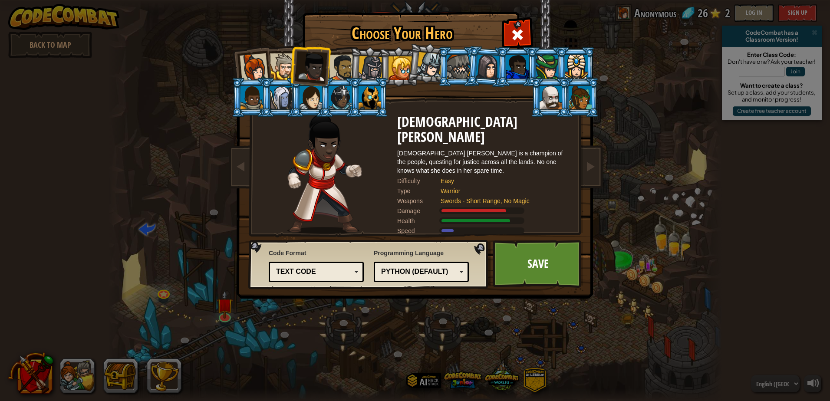
click at [315, 64] on div at bounding box center [312, 67] width 29 height 29
click at [343, 71] on div at bounding box center [342, 67] width 27 height 27
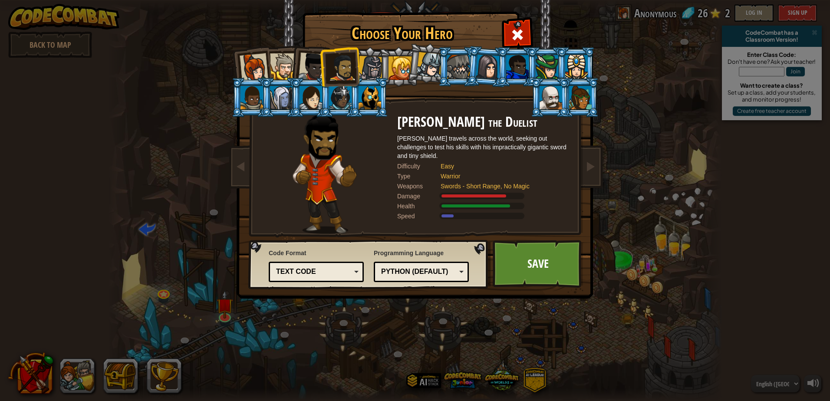
click at [286, 70] on div at bounding box center [283, 66] width 26 height 26
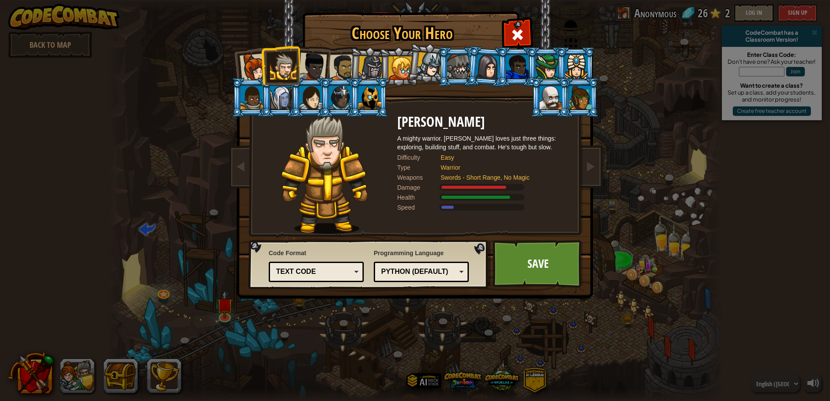
click at [319, 62] on div at bounding box center [312, 67] width 29 height 29
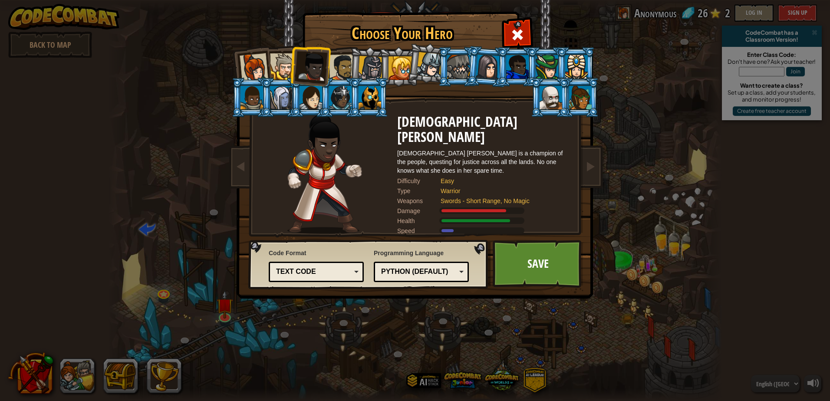
click at [344, 66] on div at bounding box center [342, 67] width 27 height 27
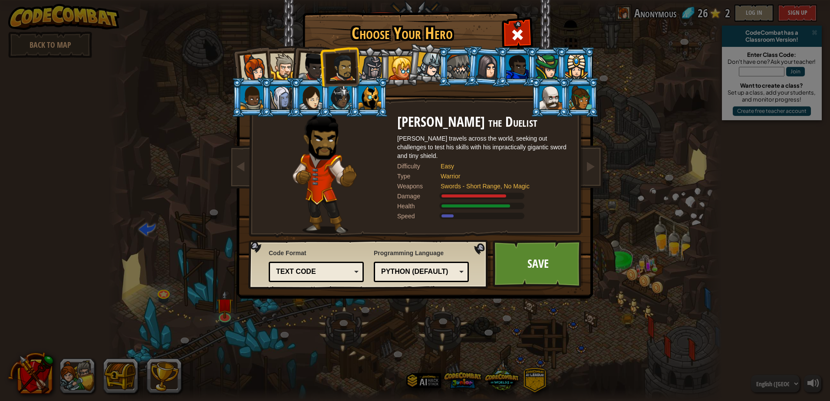
click at [261, 64] on div at bounding box center [254, 67] width 29 height 29
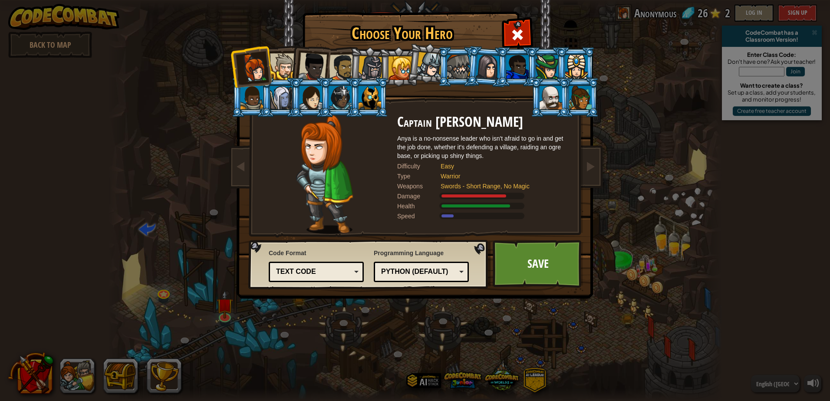
click at [342, 69] on div at bounding box center [342, 67] width 27 height 27
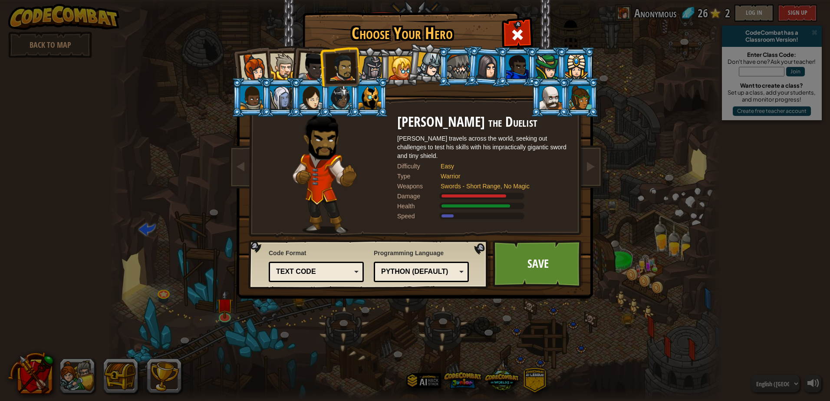
click at [315, 74] on div at bounding box center [312, 67] width 29 height 29
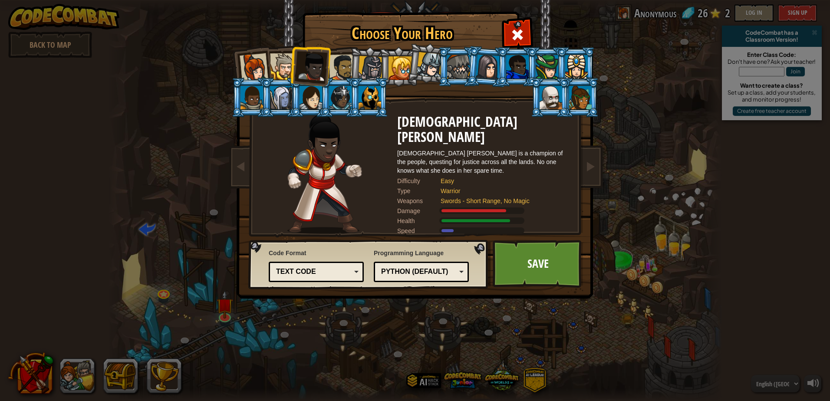
click at [324, 72] on div at bounding box center [312, 67] width 29 height 29
click at [353, 64] on li at bounding box center [368, 67] width 41 height 42
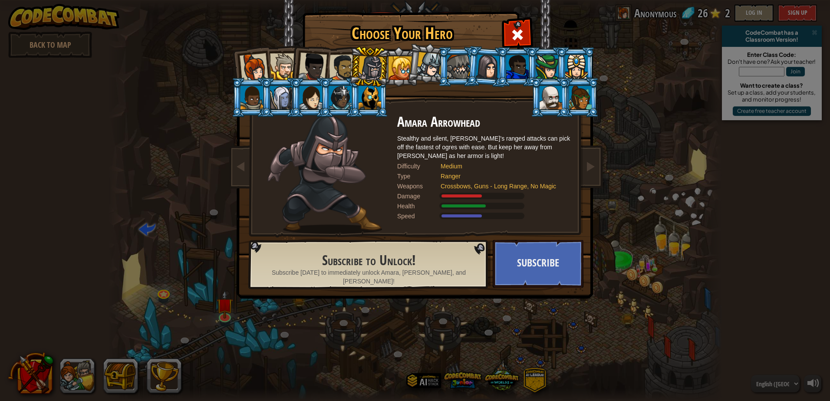
click at [332, 72] on div at bounding box center [342, 67] width 27 height 27
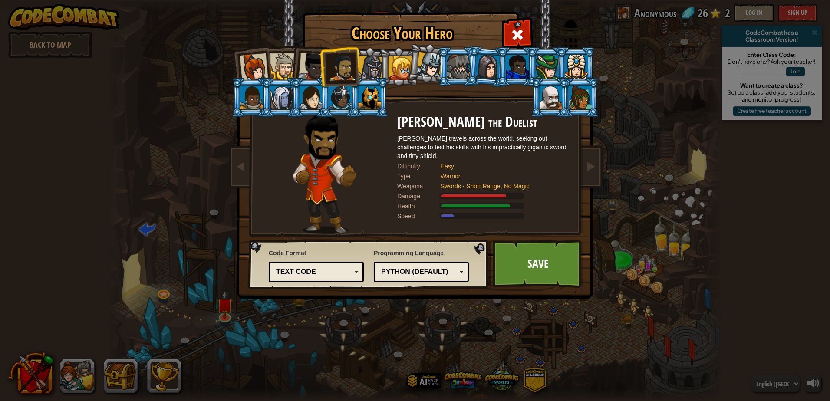
click at [249, 69] on div at bounding box center [254, 67] width 29 height 29
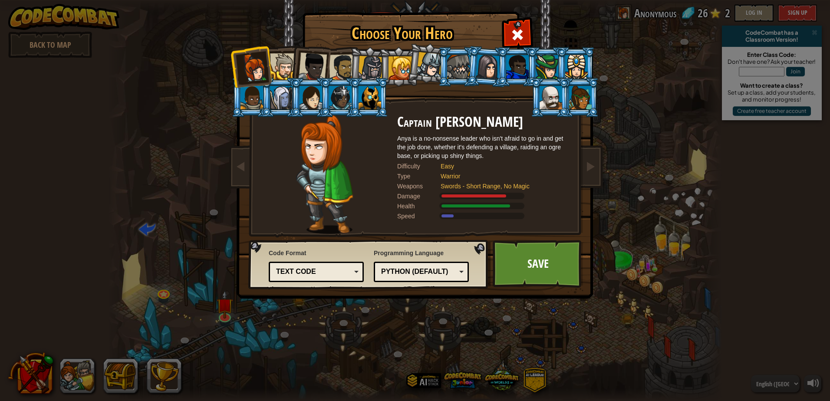
click at [279, 63] on div at bounding box center [283, 66] width 26 height 26
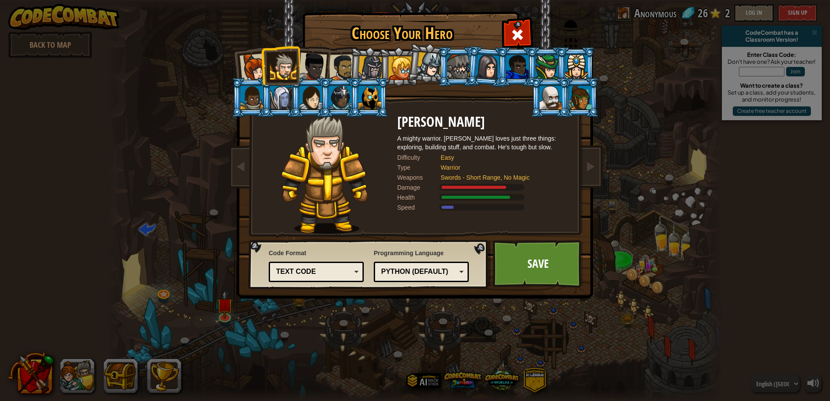
click at [243, 54] on li at bounding box center [251, 66] width 43 height 43
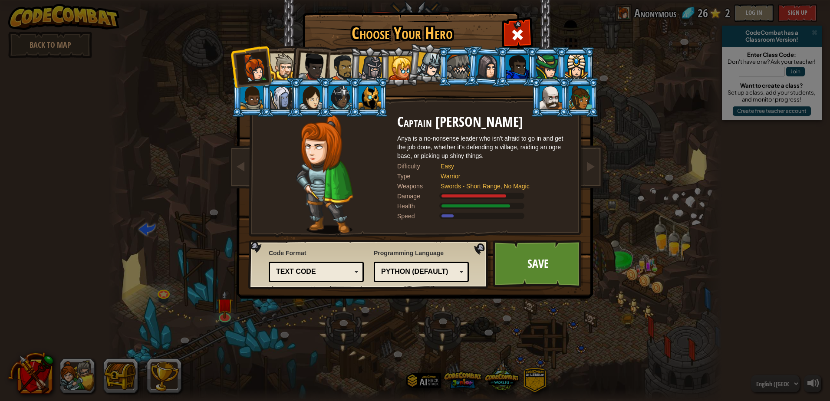
click at [282, 68] on div at bounding box center [283, 66] width 26 height 26
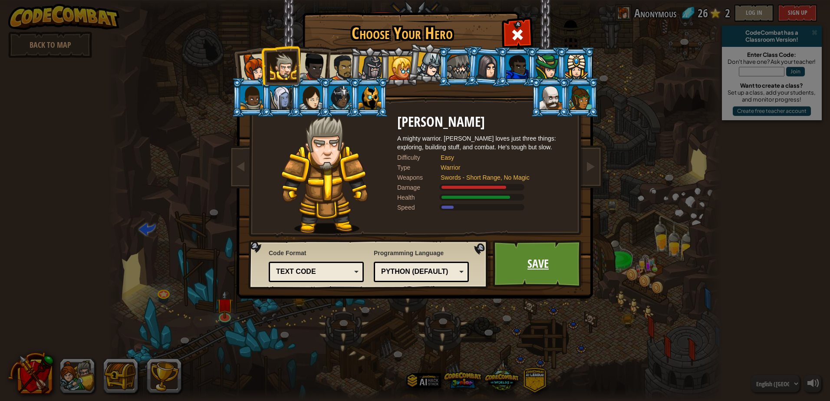
click at [546, 255] on link "Save" at bounding box center [537, 264] width 91 height 48
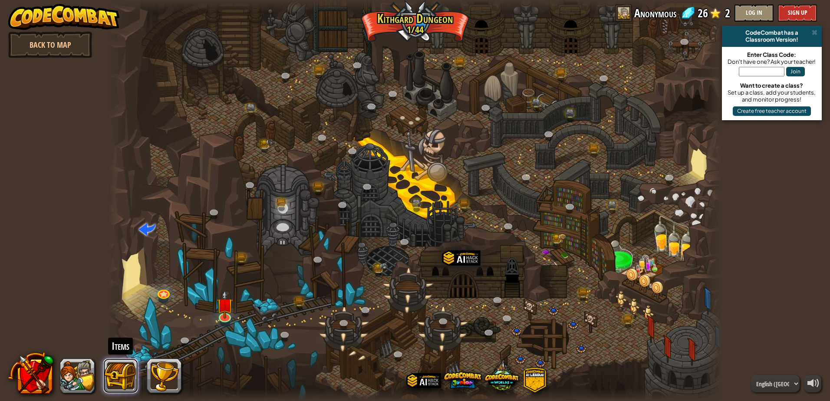
click at [131, 374] on button at bounding box center [120, 375] width 35 height 35
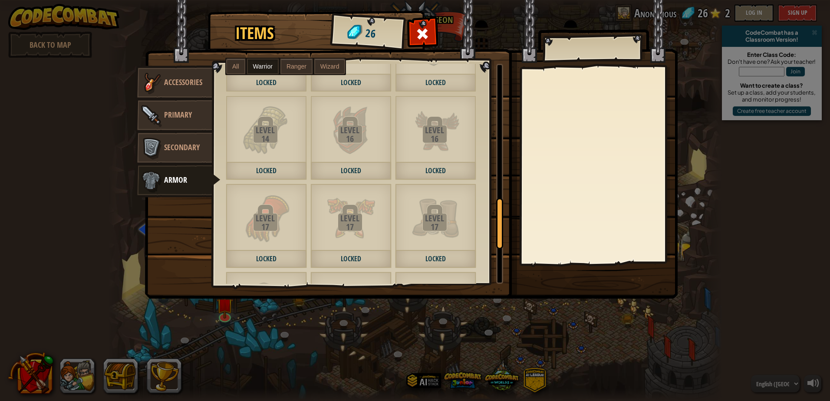
scroll to position [685, 0]
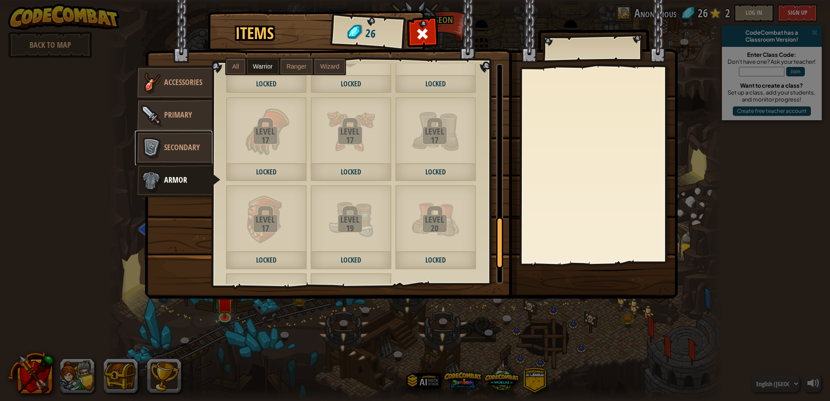
click at [147, 150] on img at bounding box center [151, 148] width 26 height 26
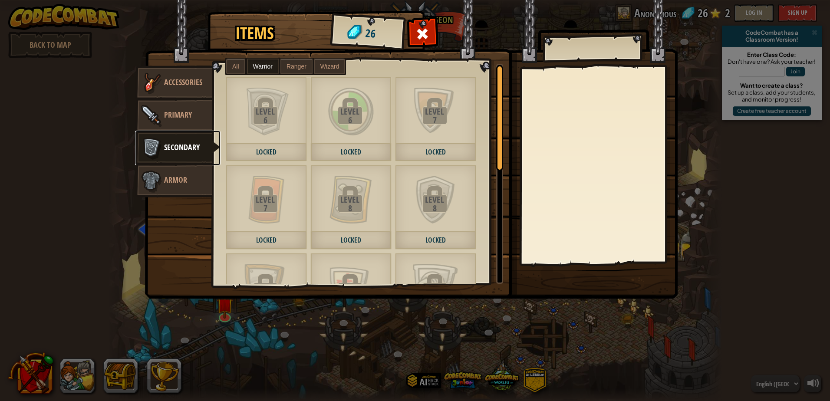
scroll to position [243, 0]
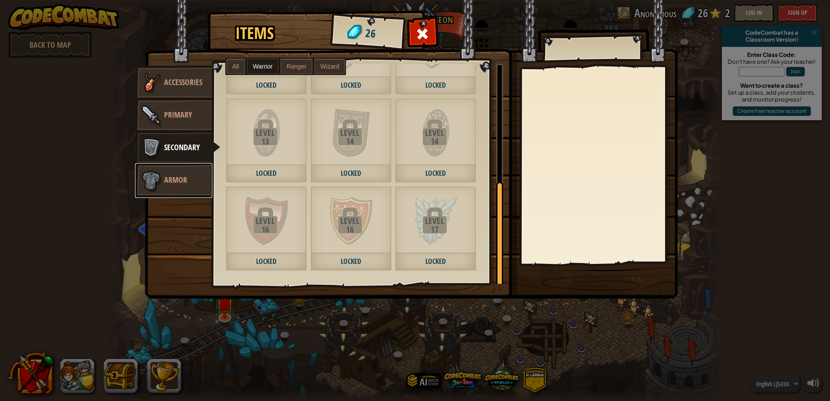
click at [168, 177] on span "Armor" at bounding box center [175, 179] width 23 height 11
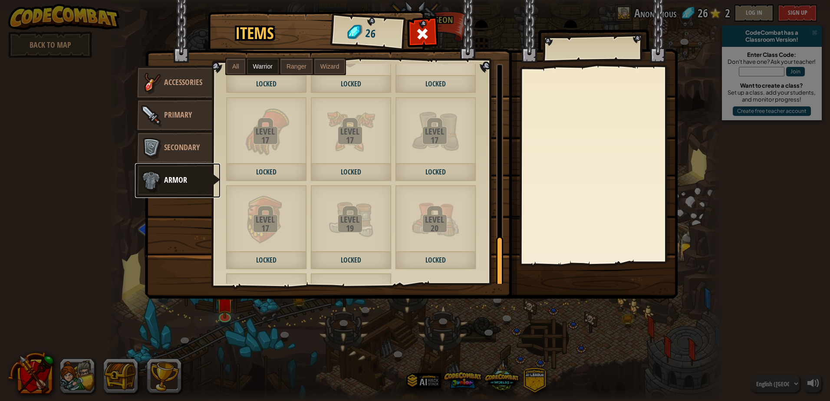
scroll to position [771, 0]
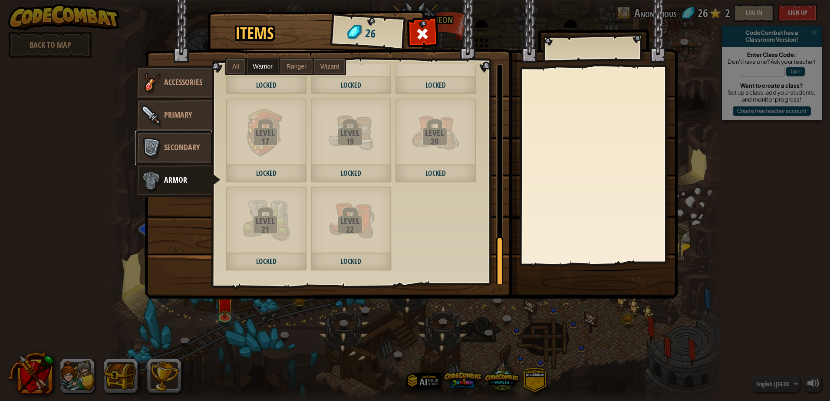
click at [182, 137] on link "Secondary" at bounding box center [173, 148] width 77 height 35
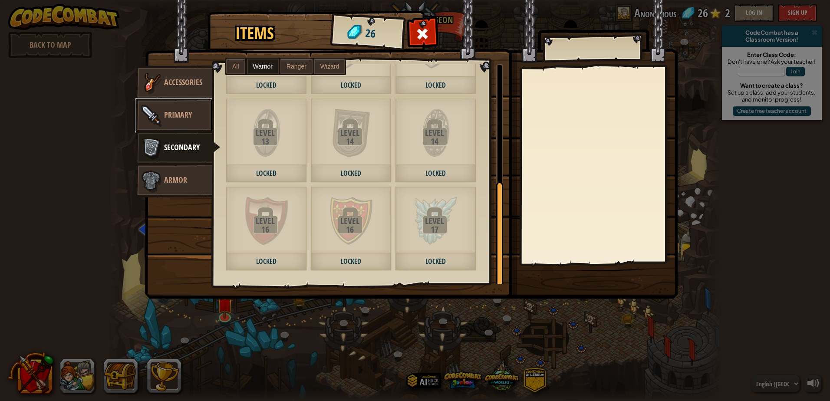
click at [188, 110] on span "Primary" at bounding box center [178, 114] width 28 height 11
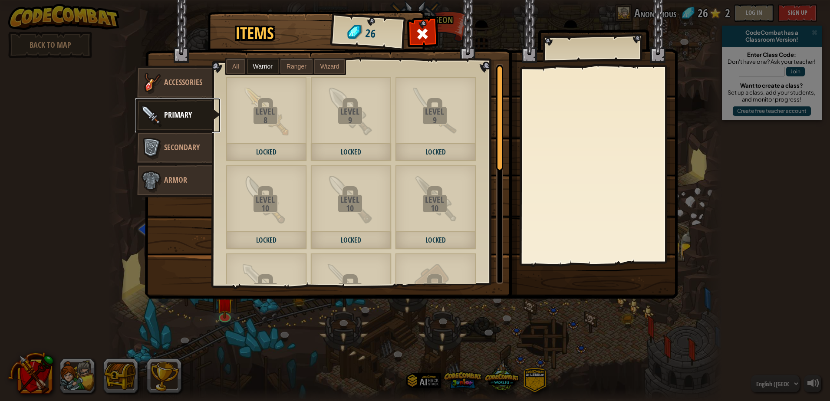
scroll to position [243, 0]
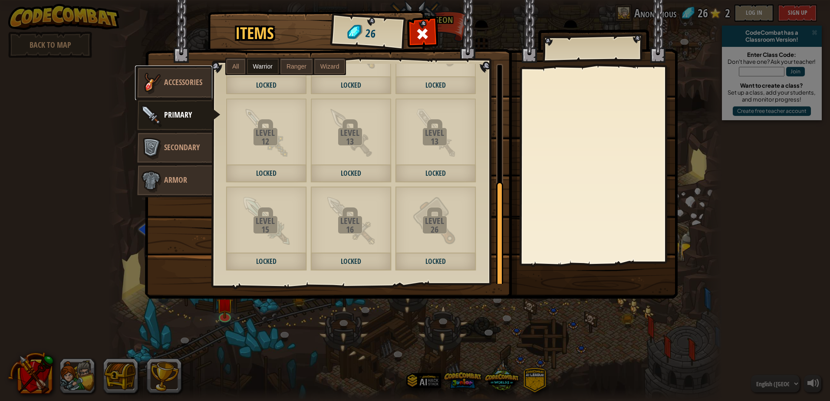
click at [174, 83] on span "Accessories" at bounding box center [183, 82] width 38 height 11
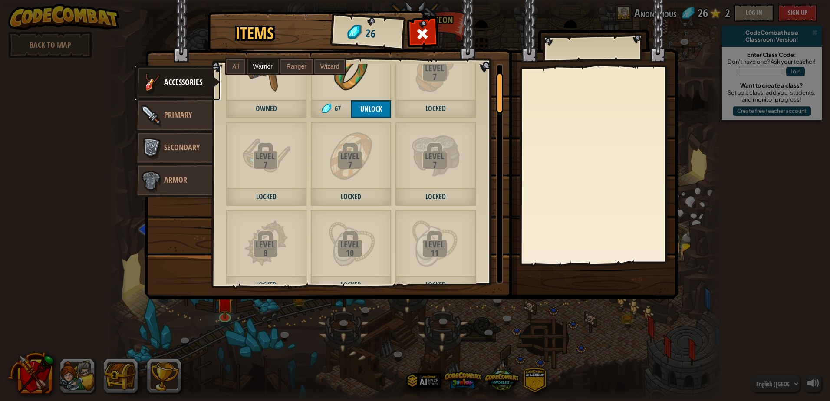
scroll to position [0, 0]
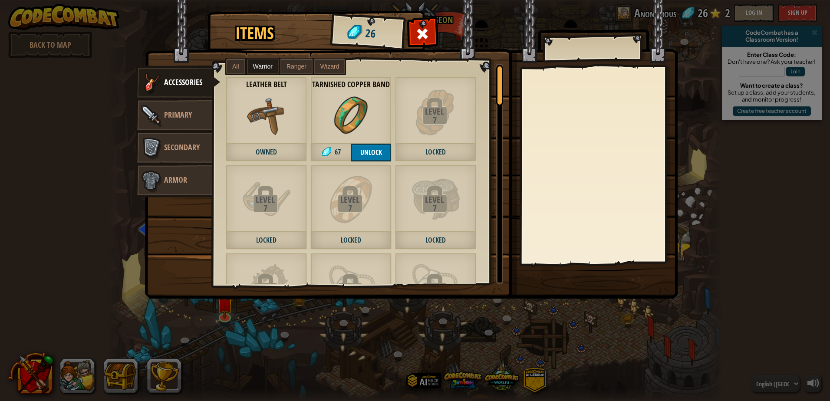
click at [277, 125] on img at bounding box center [266, 115] width 39 height 39
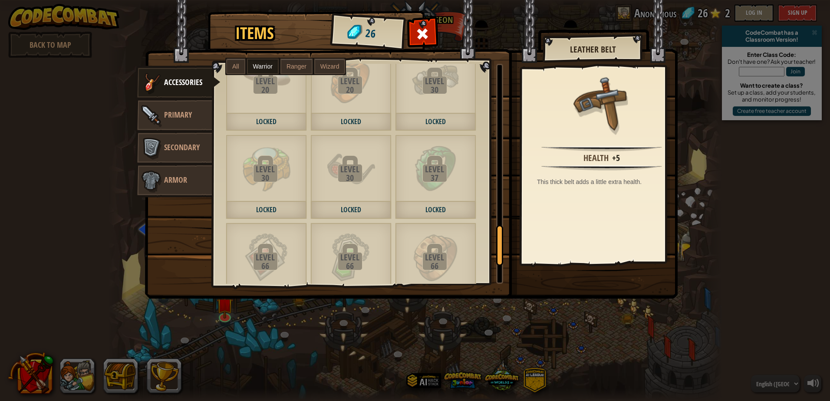
scroll to position [1036, 0]
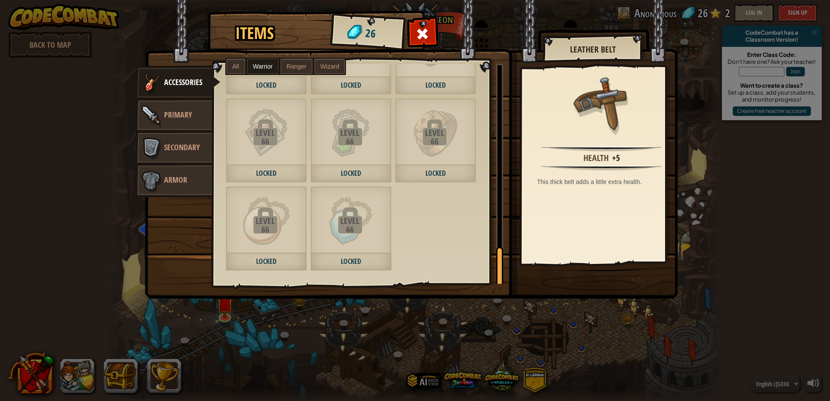
click at [291, 61] on label "Ranger" at bounding box center [296, 67] width 32 height 16
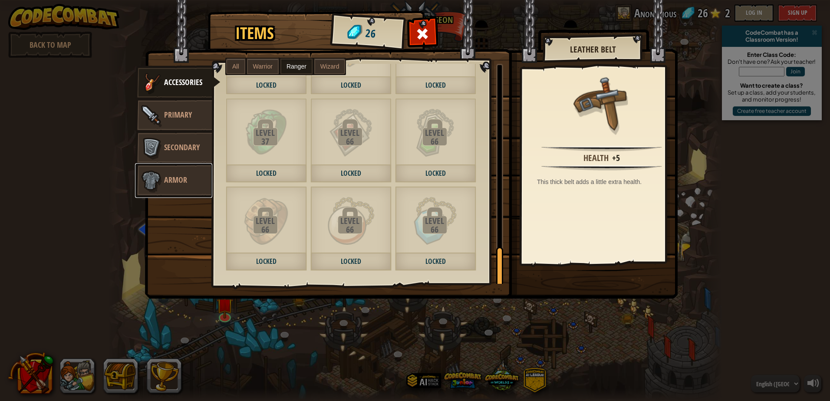
click at [197, 174] on link "Armor" at bounding box center [173, 180] width 77 height 35
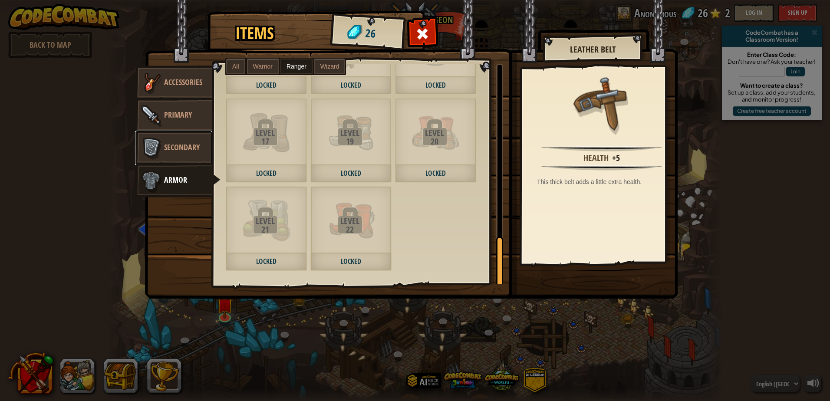
click at [189, 142] on span "Secondary" at bounding box center [182, 147] width 36 height 11
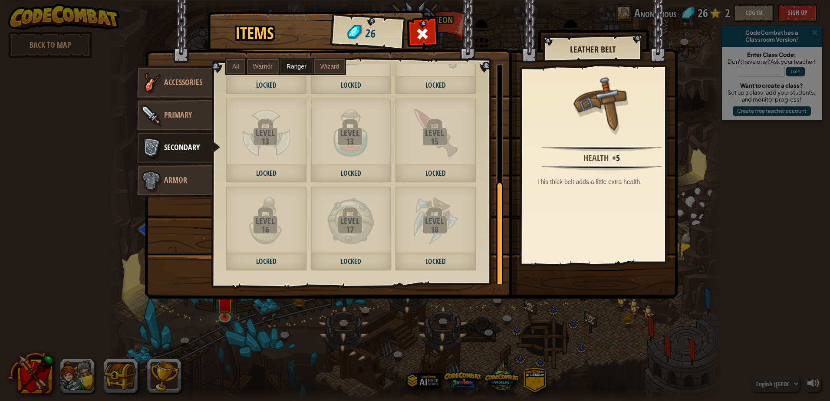
click at [319, 59] on label "Wizard" at bounding box center [329, 67] width 31 height 16
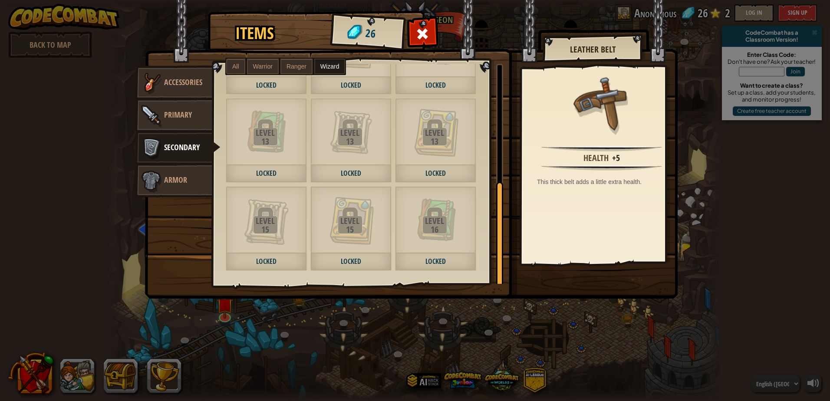
click at [256, 64] on span "Warrior" at bounding box center [263, 66] width 20 height 7
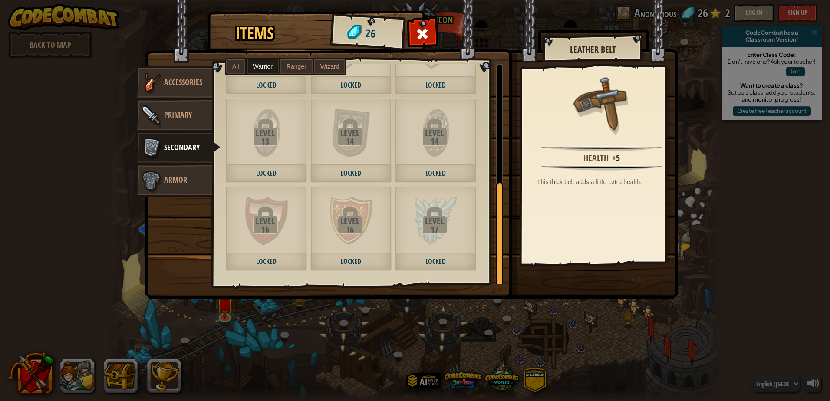
click at [240, 60] on label "All" at bounding box center [235, 67] width 19 height 16
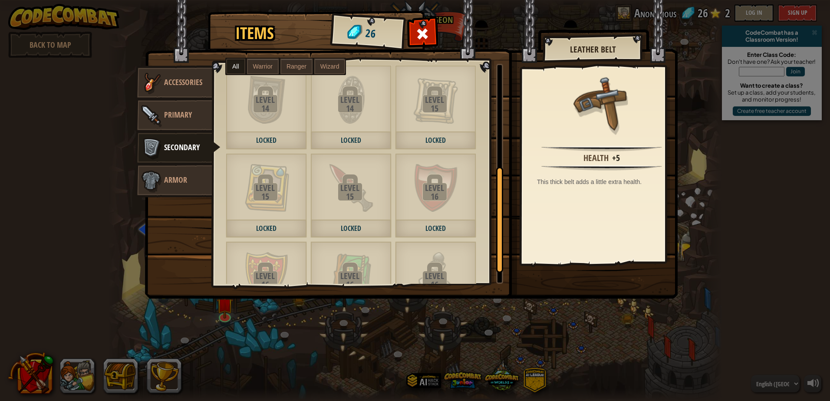
scroll to position [1124, 0]
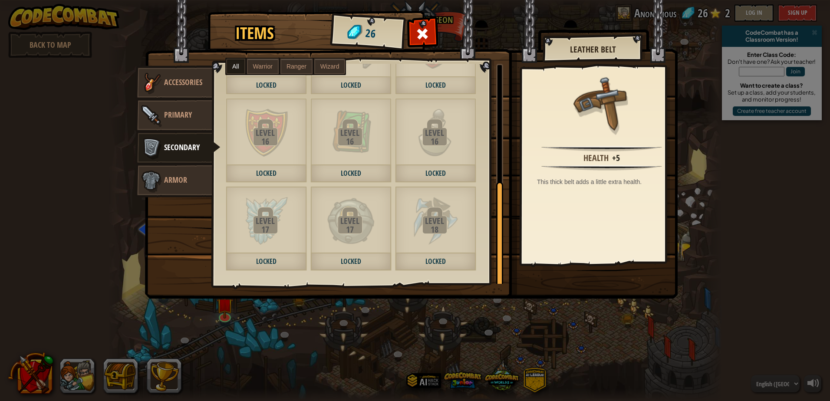
click at [432, 225] on div "18" at bounding box center [434, 229] width 79 height 9
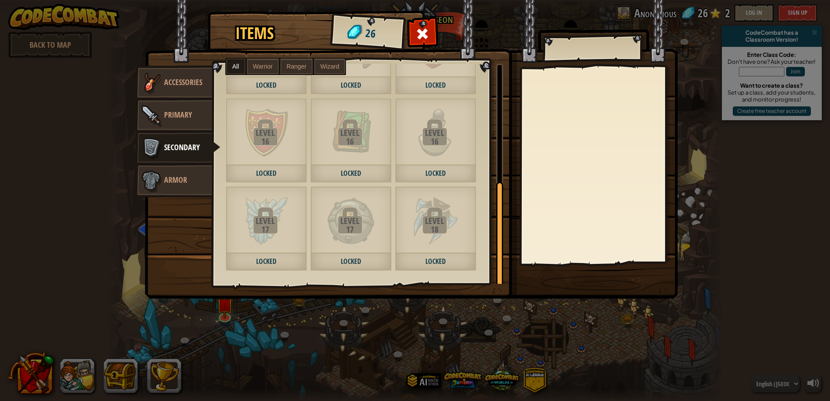
click at [430, 226] on div "18" at bounding box center [434, 229] width 79 height 9
click at [177, 183] on span "Armor" at bounding box center [175, 179] width 23 height 11
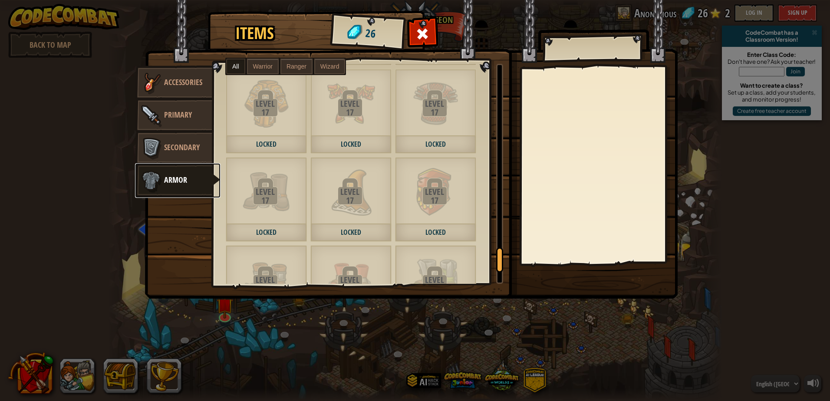
scroll to position [1917, 0]
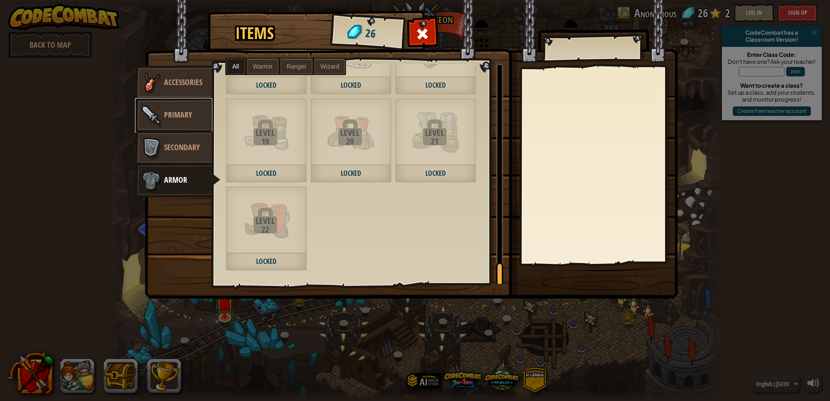
click at [180, 112] on span "Primary" at bounding box center [178, 114] width 28 height 11
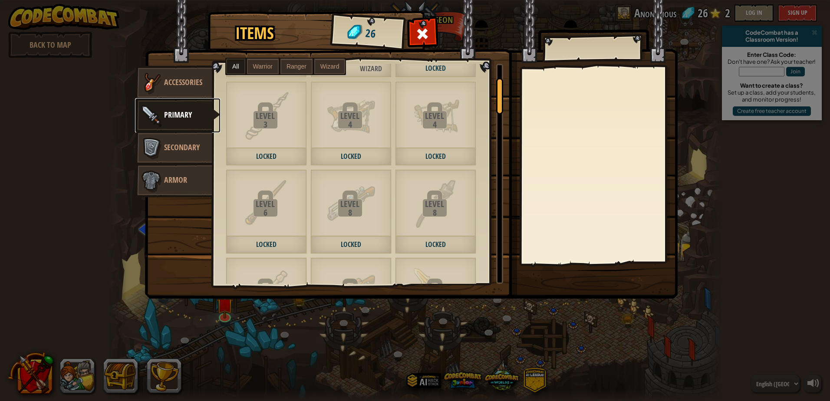
scroll to position [0, 0]
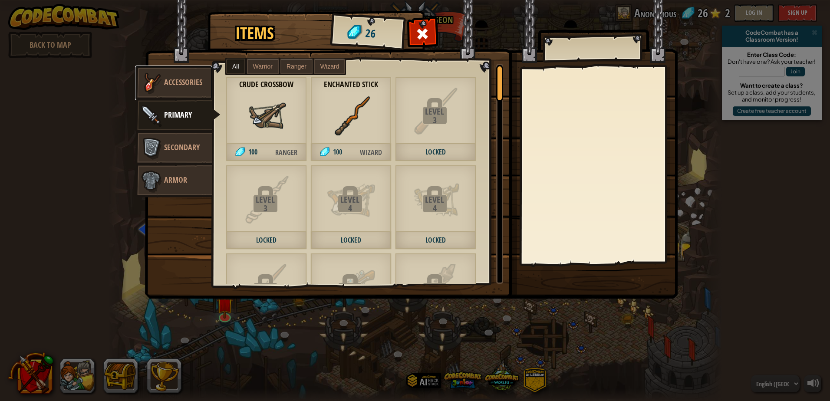
click at [182, 86] on span "Accessories" at bounding box center [183, 82] width 38 height 11
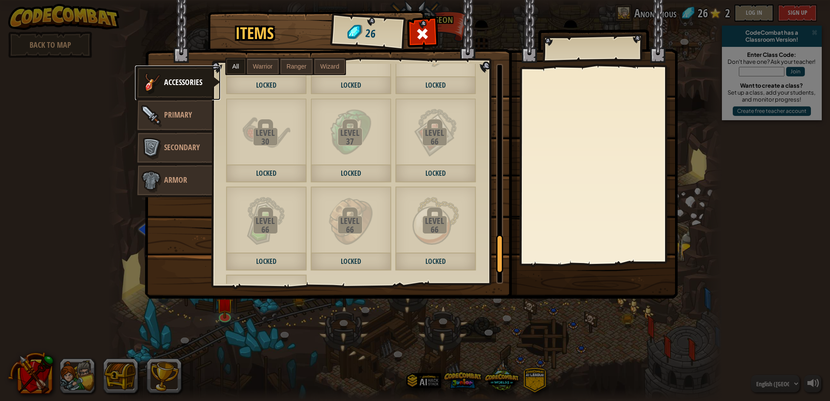
scroll to position [1124, 0]
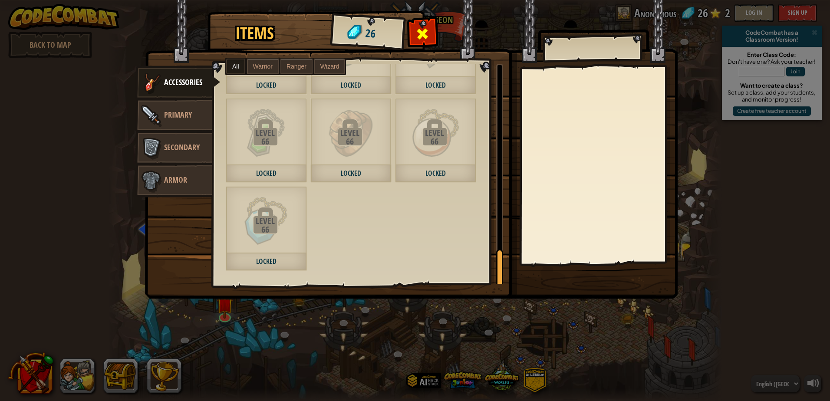
click at [414, 24] on div at bounding box center [422, 36] width 27 height 27
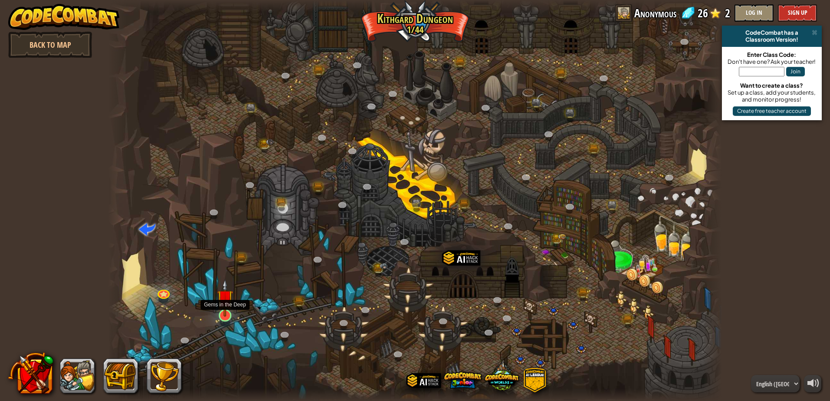
click at [227, 305] on img at bounding box center [225, 298] width 16 height 38
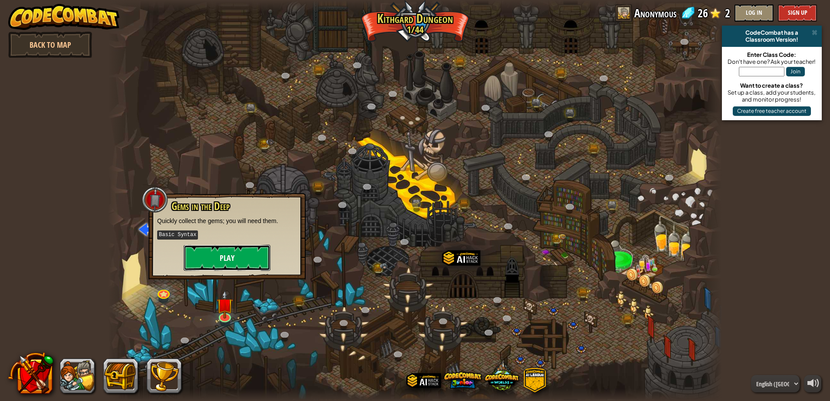
click at [233, 260] on button "Play" at bounding box center [227, 258] width 87 height 26
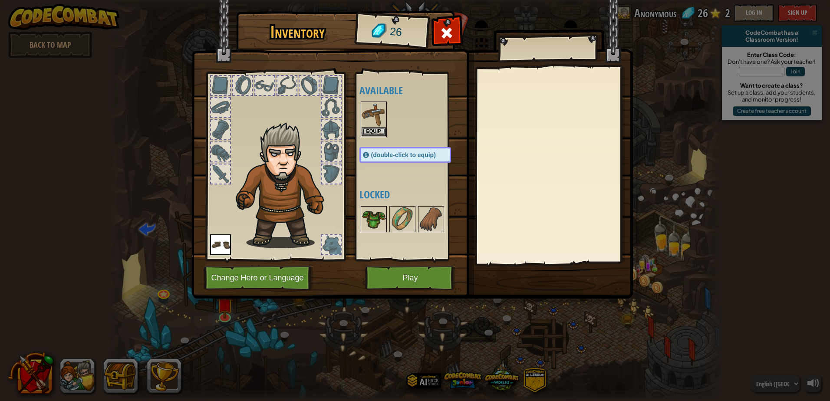
click at [375, 211] on img at bounding box center [373, 219] width 24 height 24
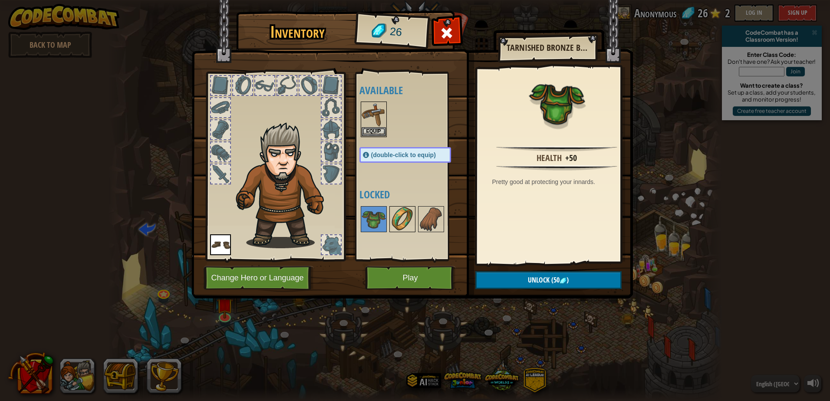
click at [402, 212] on img at bounding box center [402, 219] width 24 height 24
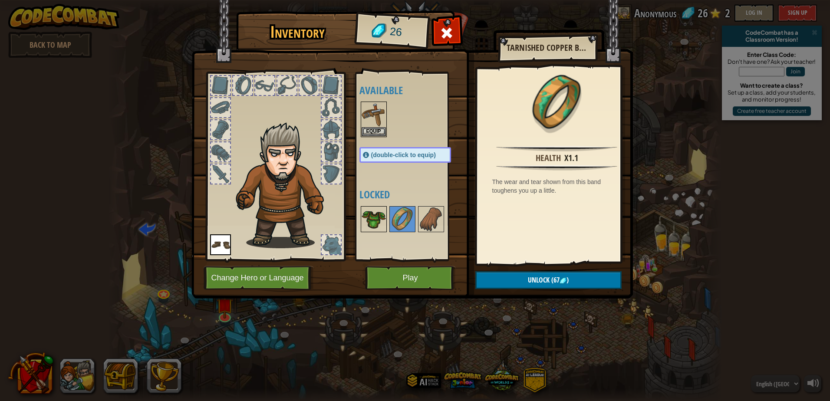
click at [374, 209] on img at bounding box center [373, 219] width 24 height 24
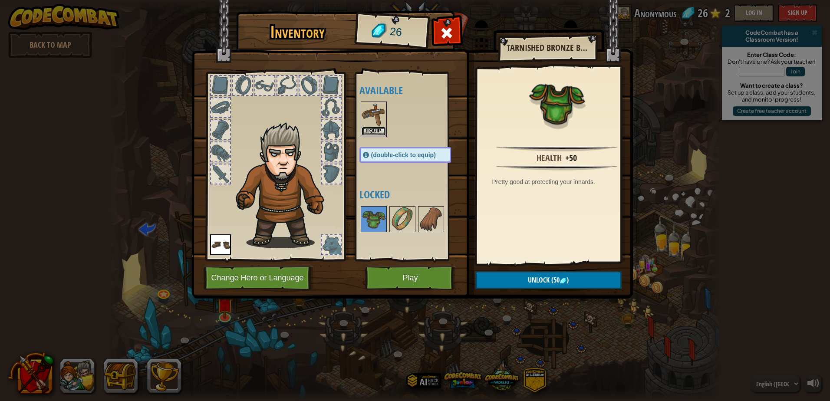
click at [372, 129] on button "Equip" at bounding box center [373, 131] width 24 height 9
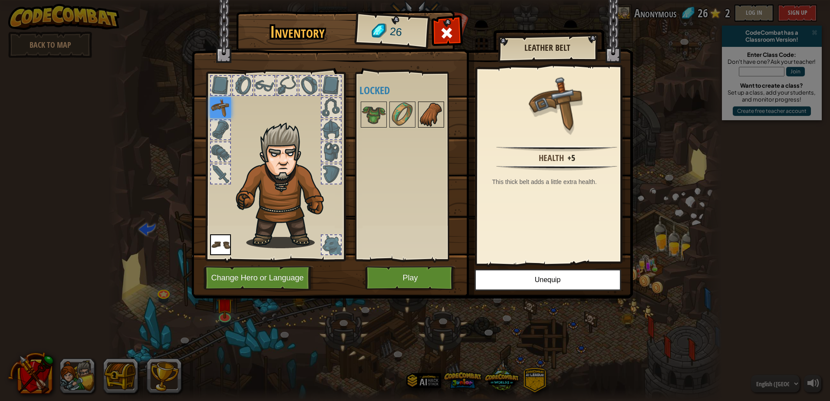
click at [431, 125] on img at bounding box center [431, 114] width 24 height 24
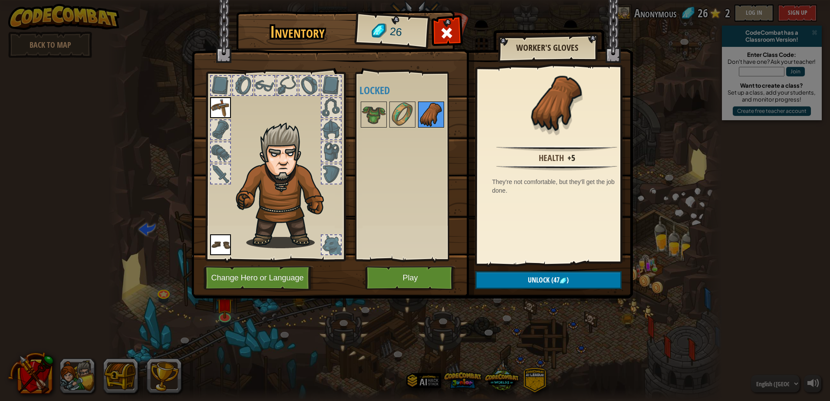
click at [430, 122] on img at bounding box center [431, 114] width 24 height 24
click at [399, 285] on button "Play" at bounding box center [410, 278] width 91 height 24
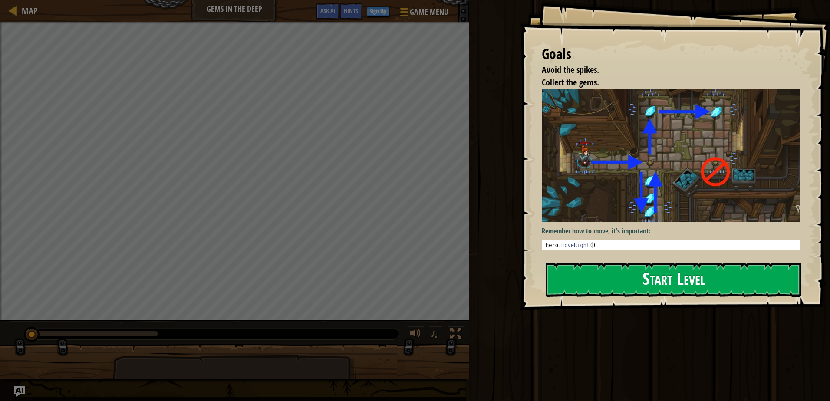
click at [723, 272] on button "Start Level" at bounding box center [673, 280] width 256 height 34
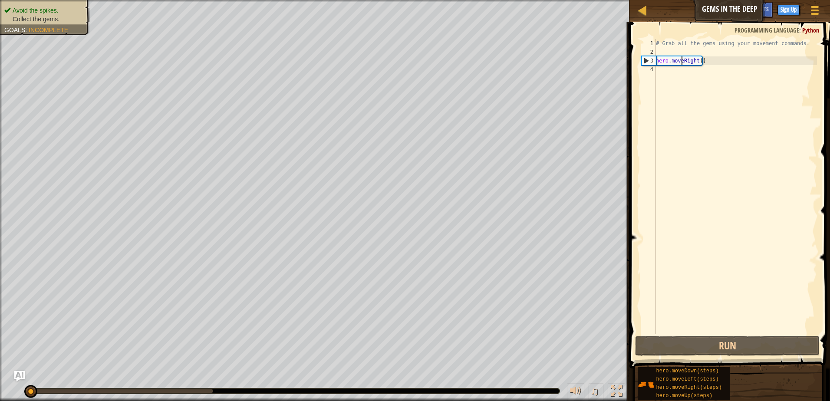
click at [681, 64] on div "# Grab all the gems using your movement commands. hero . moveRight ( )" at bounding box center [735, 195] width 163 height 312
type textarea "hero.moveRight()"
click at [676, 79] on div "# Grab all the gems using your movement commands. hero . moveRight ( )" at bounding box center [735, 195] width 163 height 312
type textarea "h"
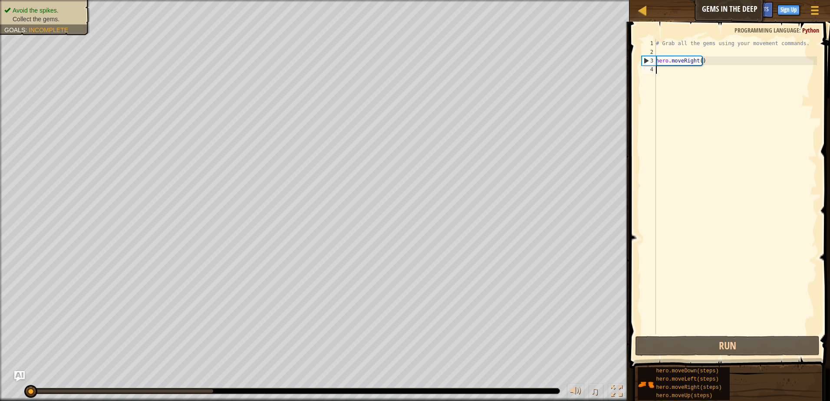
scroll to position [4, 0]
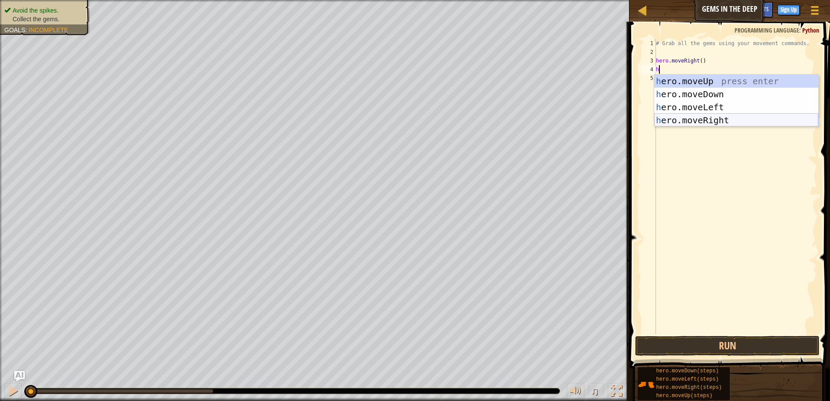
click at [695, 116] on div "h ero.moveUp press enter h ero.moveDown press enter h ero.moveLeft press enter …" at bounding box center [736, 114] width 164 height 78
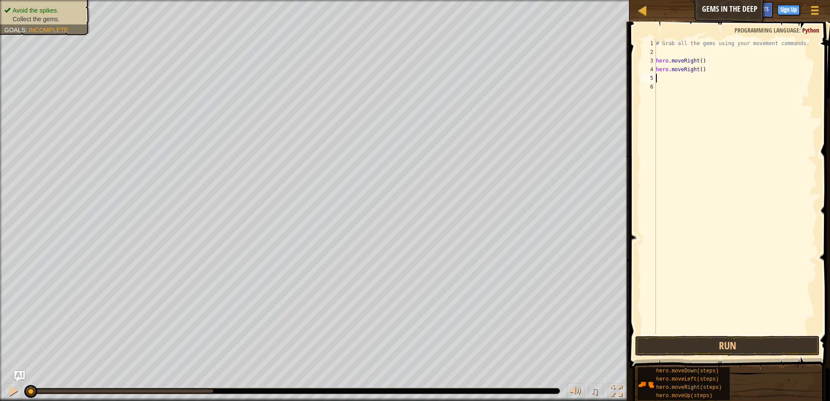
type textarea "h"
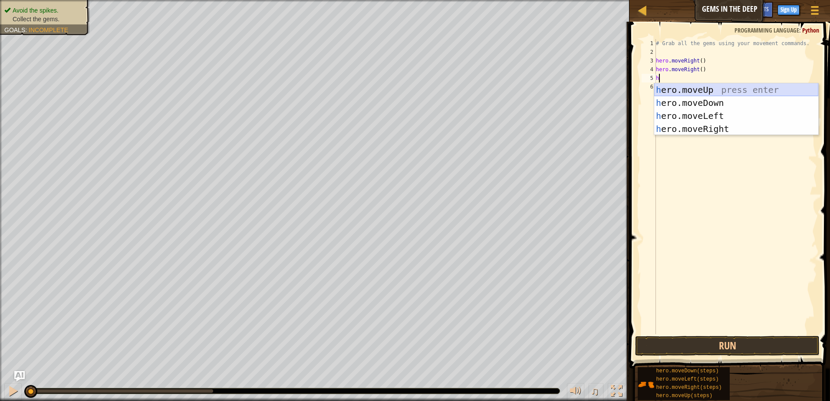
click at [711, 84] on div "h ero.moveUp press enter h ero.moveDown press enter h ero.moveLeft press enter …" at bounding box center [736, 122] width 164 height 78
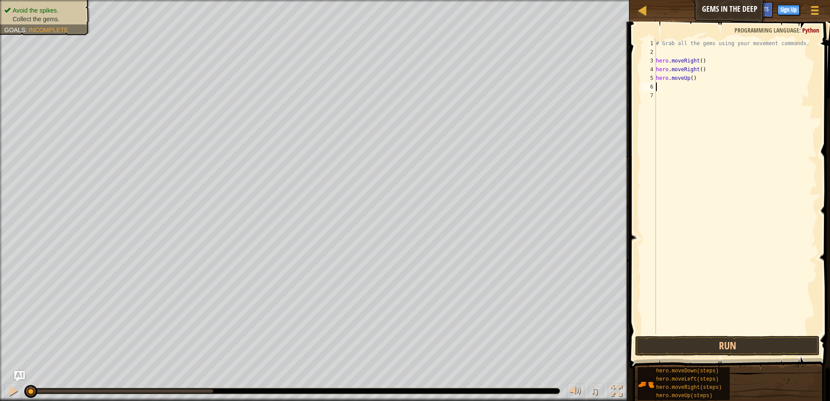
type textarea "h"
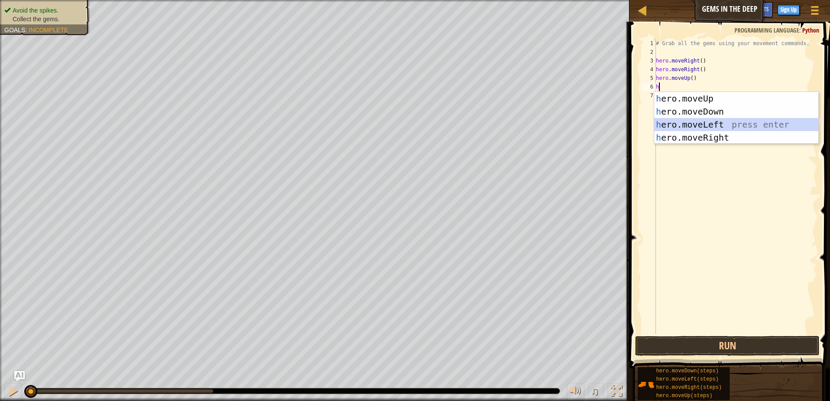
click at [704, 125] on div "h ero.moveUp press enter h ero.moveDown press enter h ero.moveLeft press enter …" at bounding box center [736, 131] width 164 height 78
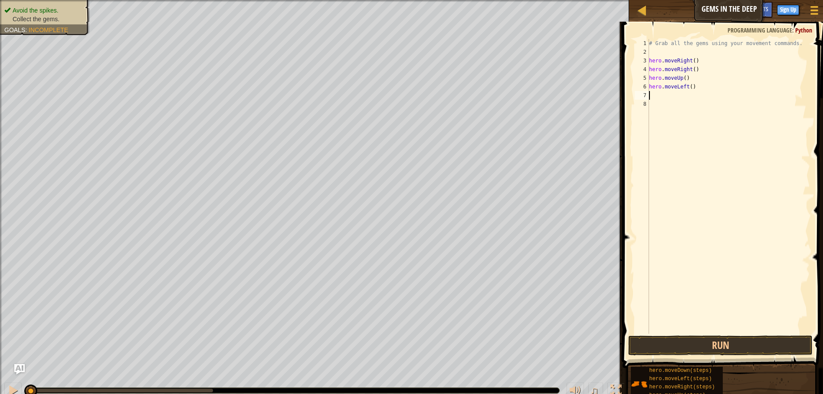
type textarea "h"
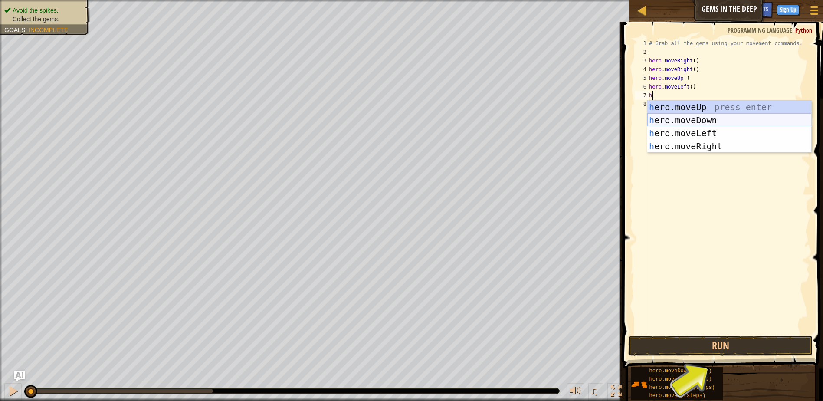
click at [708, 117] on div "h ero.moveUp press enter h ero.moveDown press enter h ero.moveLeft press enter …" at bounding box center [729, 140] width 164 height 78
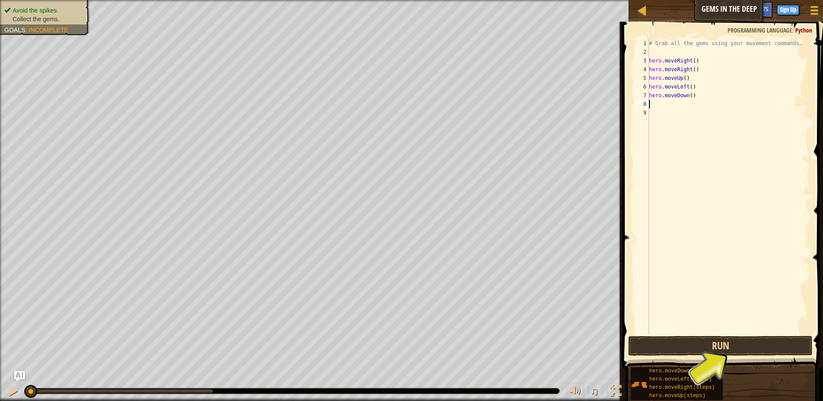
type textarea "h"
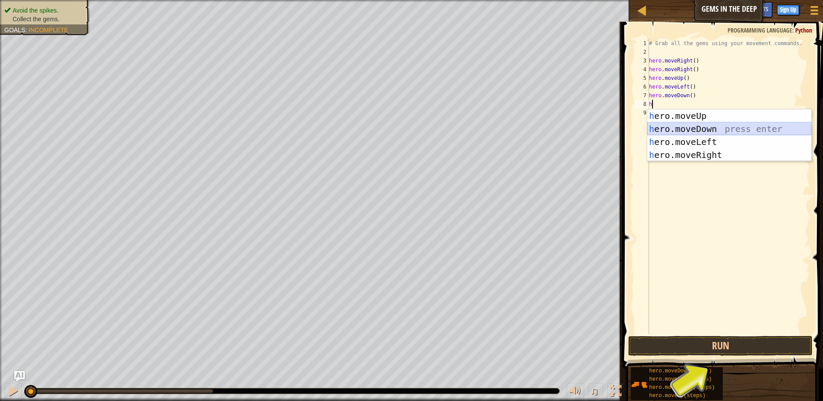
click at [706, 130] on div "h ero.moveUp press enter h ero.moveDown press enter h ero.moveLeft press enter …" at bounding box center [729, 148] width 164 height 78
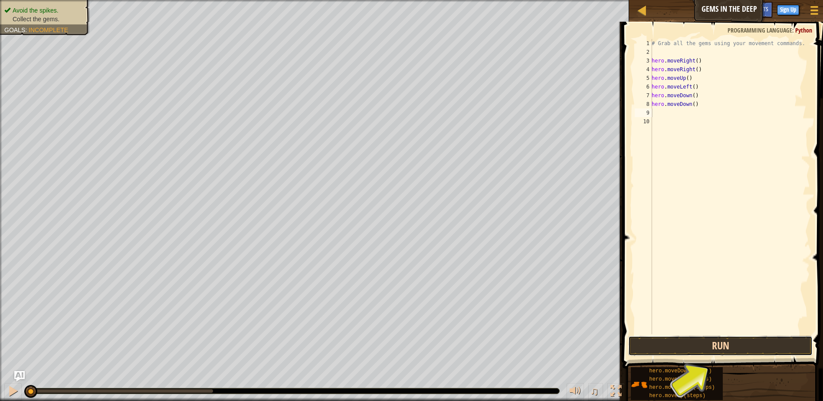
click at [742, 351] on button "Run" at bounding box center [720, 346] width 184 height 20
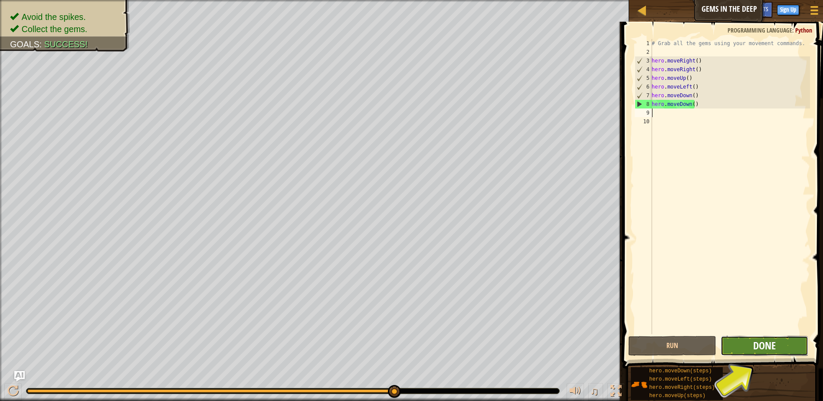
click at [761, 349] on span "Done" at bounding box center [764, 345] width 23 height 14
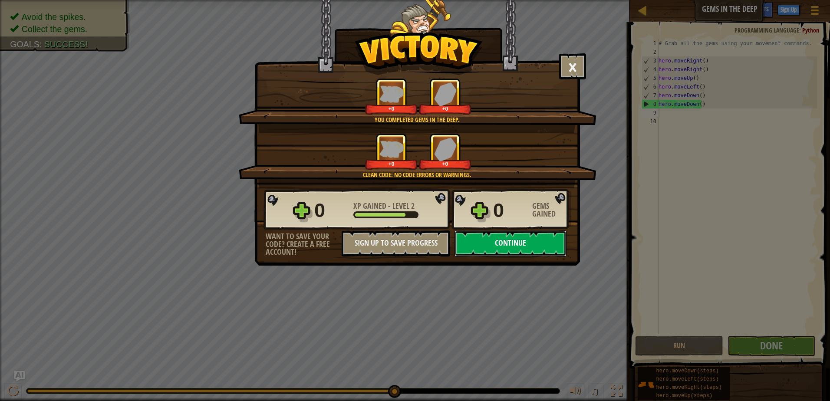
click at [517, 245] on button "Continue" at bounding box center [510, 243] width 112 height 26
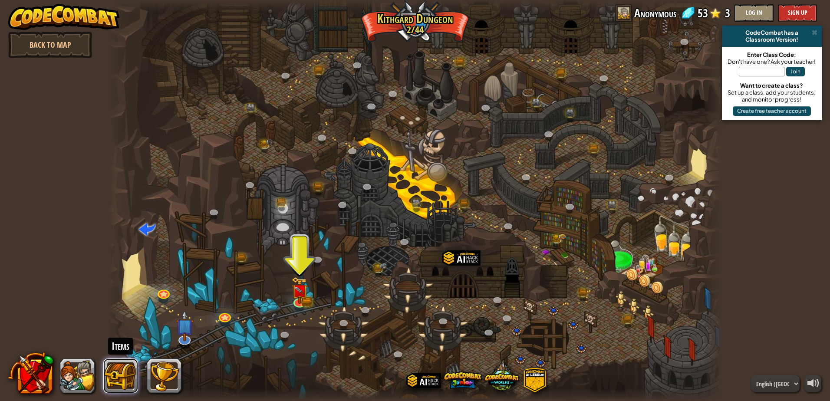
click at [125, 378] on button at bounding box center [120, 375] width 35 height 35
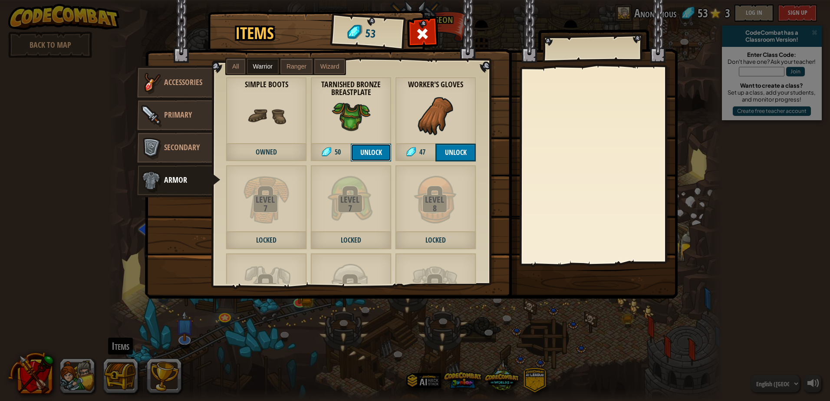
click at [356, 154] on button "Unlock" at bounding box center [371, 153] width 40 height 18
click at [416, 37] on div at bounding box center [422, 36] width 27 height 27
